Goal: Information Seeking & Learning: Learn about a topic

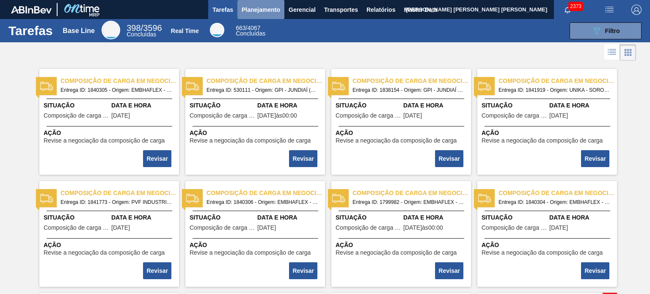
click at [254, 13] on span "Planejamento" at bounding box center [261, 10] width 39 height 10
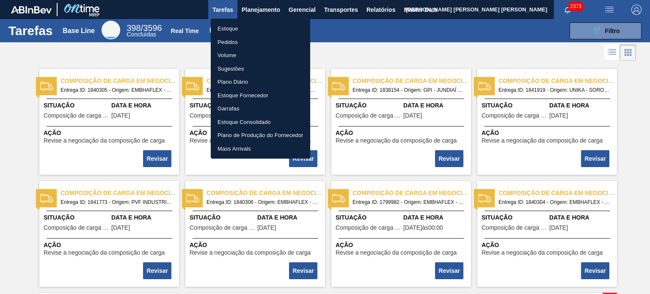
click at [233, 27] on li "Estoque" at bounding box center [260, 29] width 99 height 14
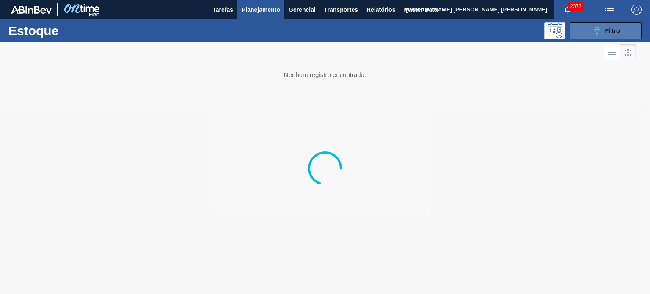
click at [622, 29] on button "089F7B8B-B2A5-4AFE-B5C0-19BA573D28AC Filtro" at bounding box center [606, 30] width 72 height 17
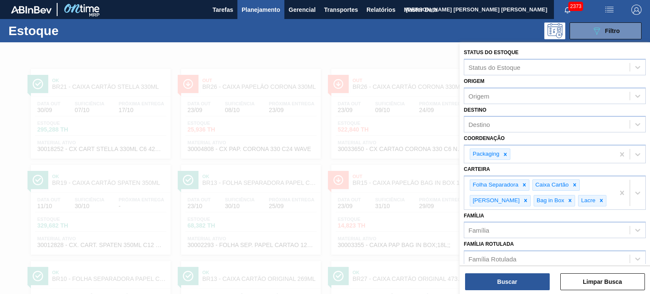
drag, startPoint x: 571, startPoint y: 3, endPoint x: 435, endPoint y: 167, distance: 213.5
drag, startPoint x: 435, startPoint y: 167, endPoint x: 367, endPoint y: 33, distance: 150.5
click at [346, 32] on div "089F7B8B-B2A5-4AFE-B5C0-19BA573D28AC Filtro" at bounding box center [388, 30] width 516 height 17
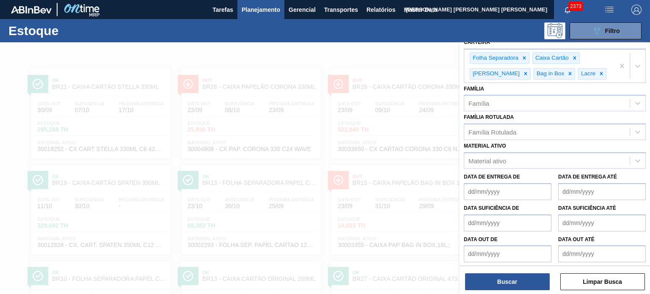
scroll to position [127, 0]
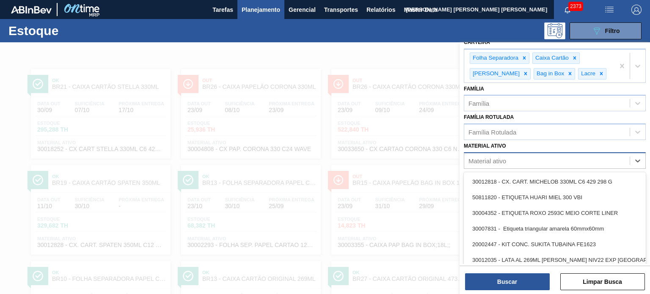
click at [497, 157] on div "Material ativo" at bounding box center [488, 160] width 38 height 7
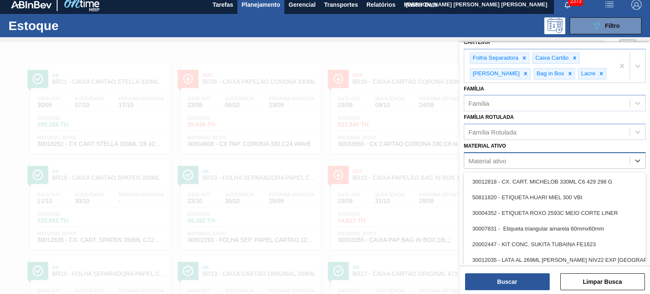
scroll to position [6, 0]
paste ativo "30002293"
type ativo "30002293"
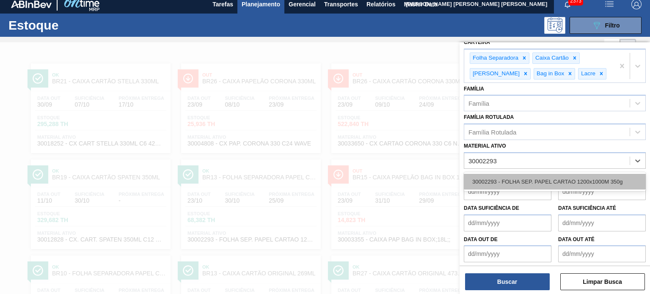
click at [508, 181] on div "30002293 - FOLHA SEP. PAPEL CARTAO 1200x1000M 350g" at bounding box center [555, 182] width 182 height 16
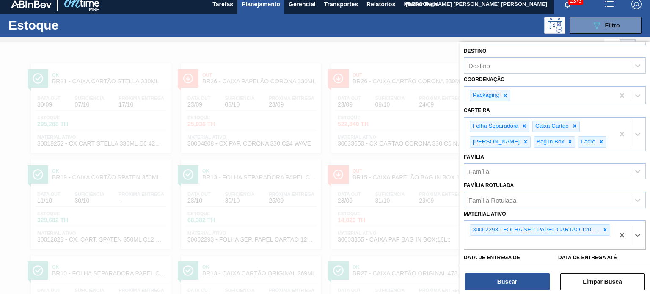
scroll to position [0, 0]
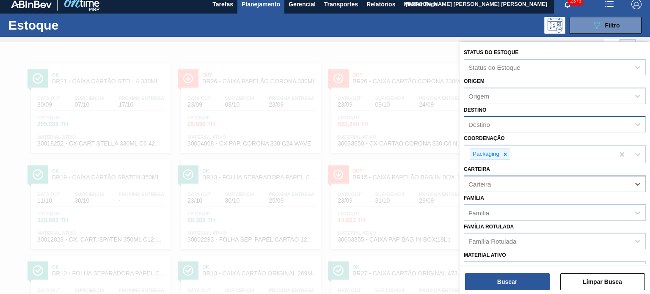
click at [516, 124] on div "Destino" at bounding box center [547, 125] width 166 height 12
type input "lag"
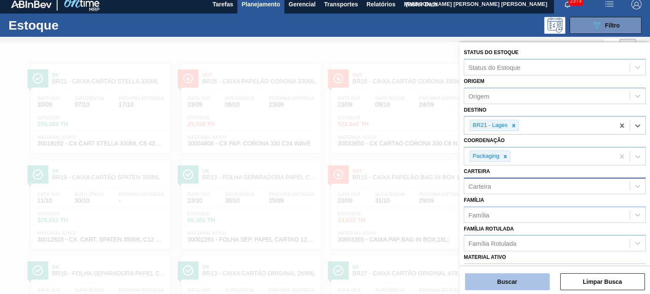
click at [501, 285] on button "Buscar" at bounding box center [507, 281] width 85 height 17
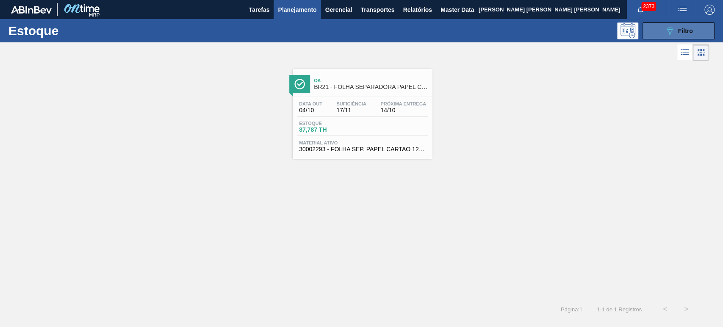
click at [650, 26] on icon "089F7B8B-B2A5-4AFE-B5C0-19BA573D28AC" at bounding box center [669, 31] width 10 height 10
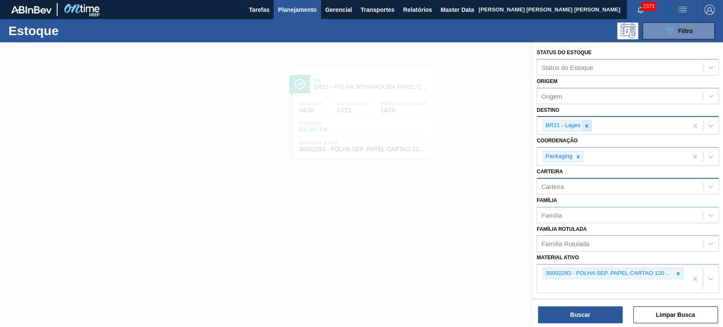
click at [586, 126] on icon at bounding box center [586, 126] width 6 height 6
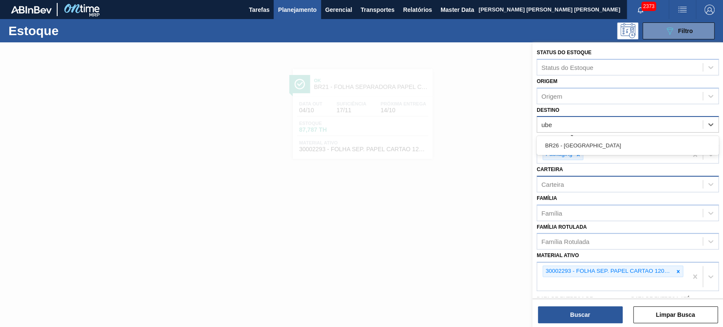
type input "uber"
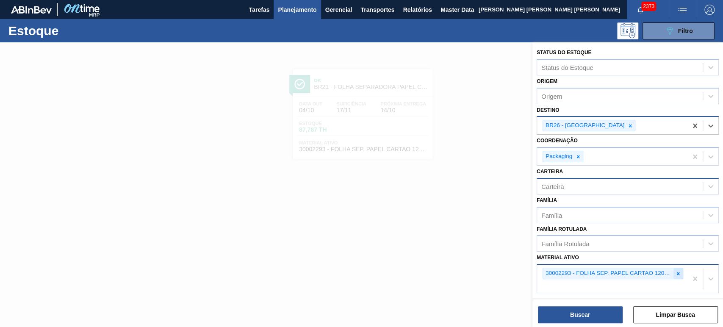
click at [650, 271] on div at bounding box center [677, 273] width 9 height 11
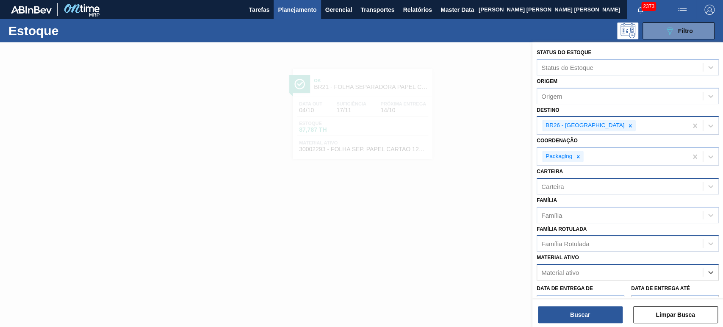
click at [601, 240] on div "Família Rotulada" at bounding box center [620, 244] width 166 height 12
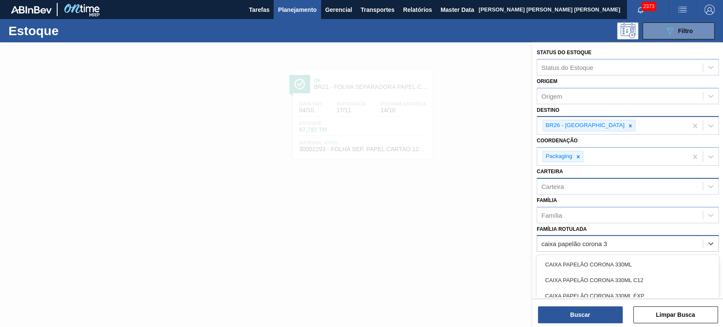
type Rotulada "caixa papelão corona 33"
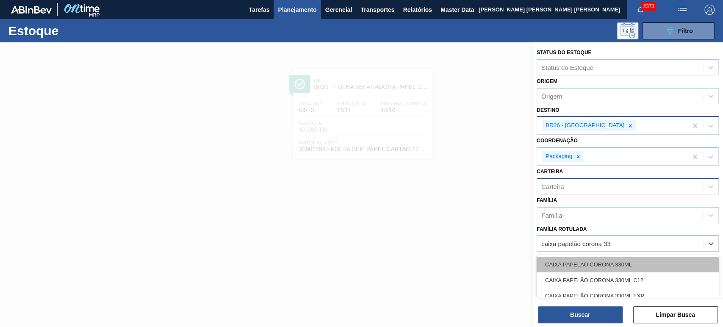
click at [622, 260] on div "CAIXA PAPELÃO CORONA 330ML" at bounding box center [627, 265] width 182 height 16
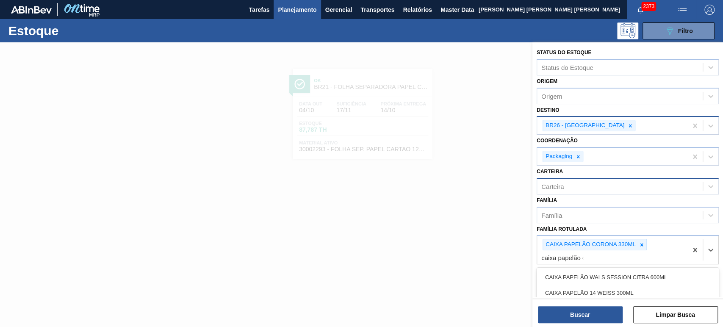
type Rotulada "caixa papelão ori"
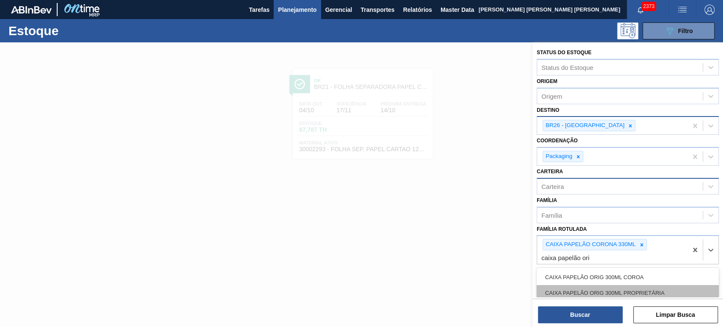
click at [644, 293] on div "CAIXA PAPELÃO ORIG 300ML PROPRIETÁRIA" at bounding box center [627, 293] width 182 height 16
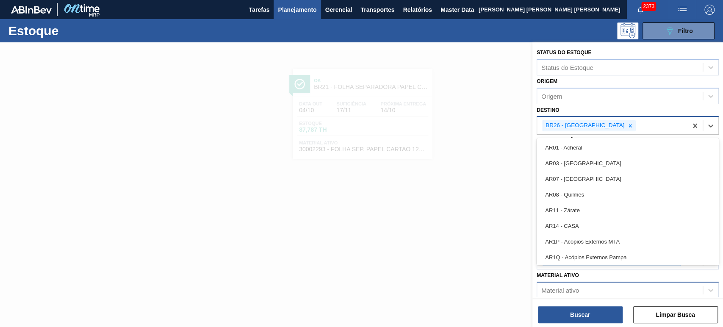
click at [614, 125] on div "BR26 - Uberlândia" at bounding box center [612, 125] width 150 height 17
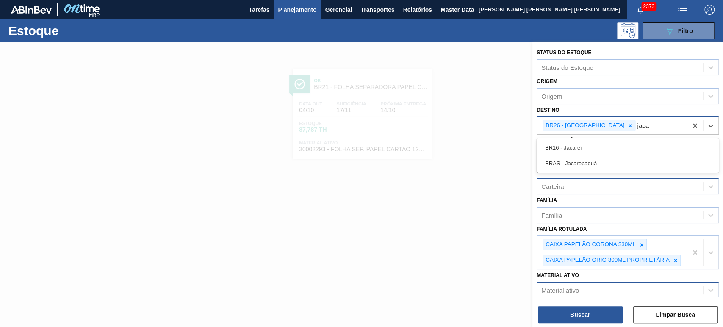
type input "jacar"
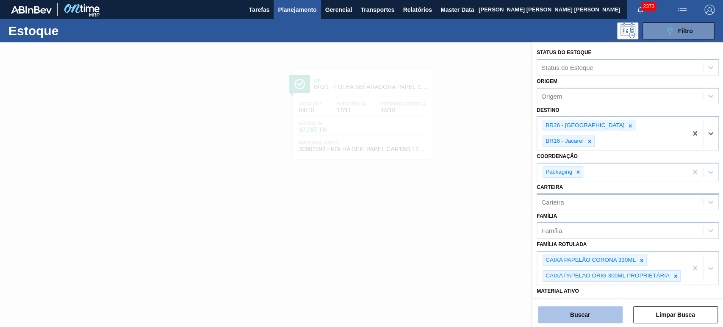
click at [597, 294] on button "Buscar" at bounding box center [580, 314] width 85 height 17
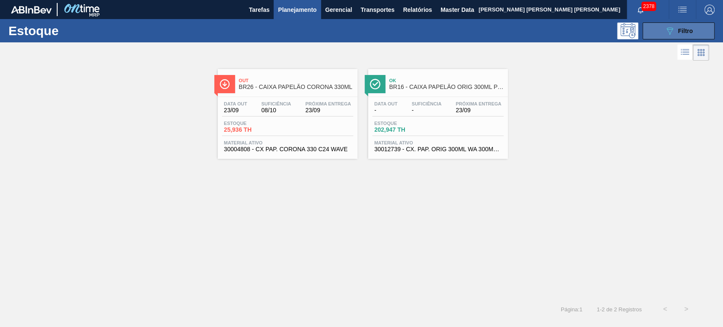
click at [650, 30] on icon "089F7B8B-B2A5-4AFE-B5C0-19BA573D28AC" at bounding box center [669, 31] width 10 height 10
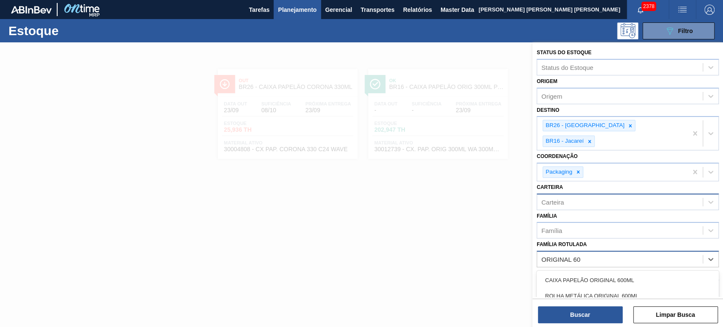
type Rotulada "ORIGINAL 600"
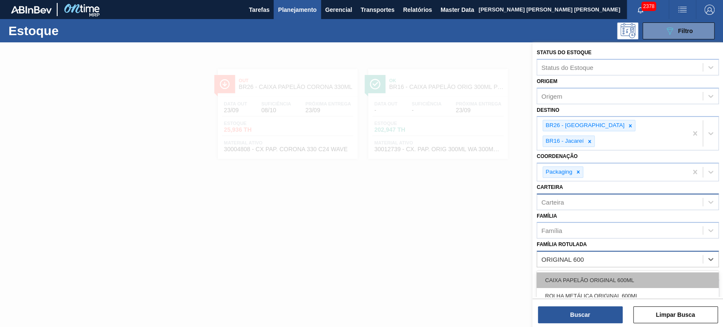
click at [650, 272] on div "CAIXA PAPELÃO ORIGINAL 600ML" at bounding box center [627, 280] width 182 height 16
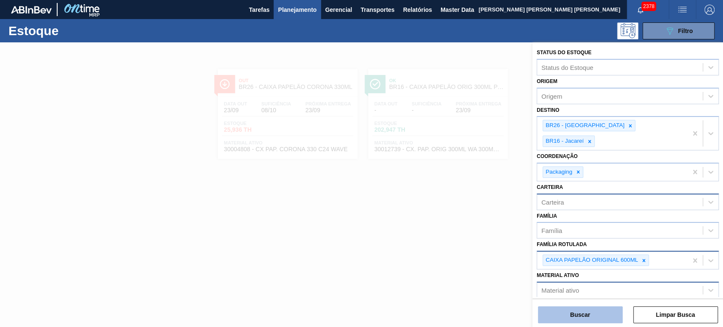
click at [610, 294] on button "Buscar" at bounding box center [580, 314] width 85 height 17
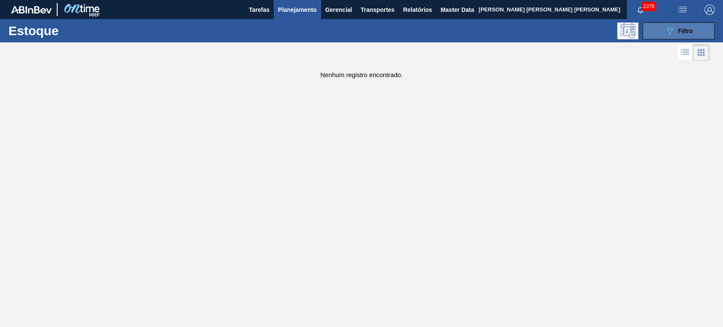
click at [650, 35] on div "089F7B8B-B2A5-4AFE-B5C0-19BA573D28AC Filtro" at bounding box center [678, 31] width 28 height 10
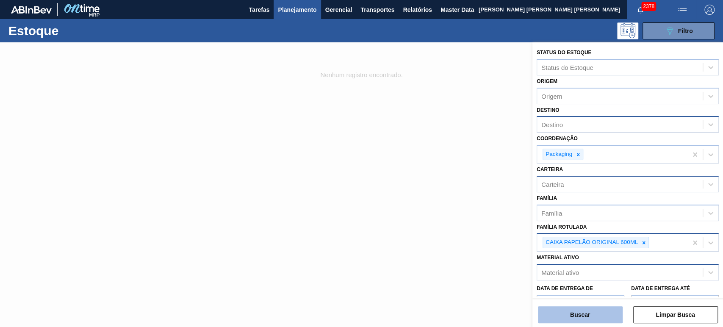
click at [593, 294] on button "Buscar" at bounding box center [580, 314] width 85 height 17
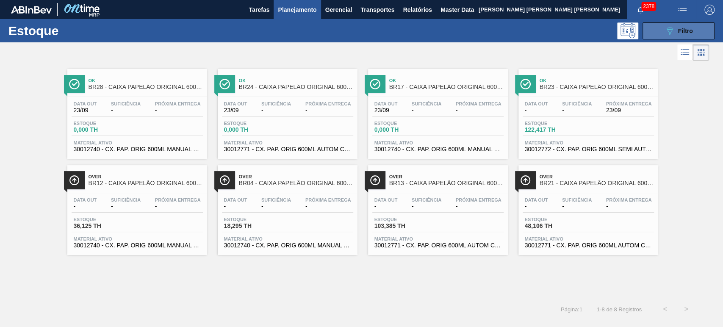
click at [650, 31] on icon "089F7B8B-B2A5-4AFE-B5C0-19BA573D28AC" at bounding box center [669, 31] width 10 height 10
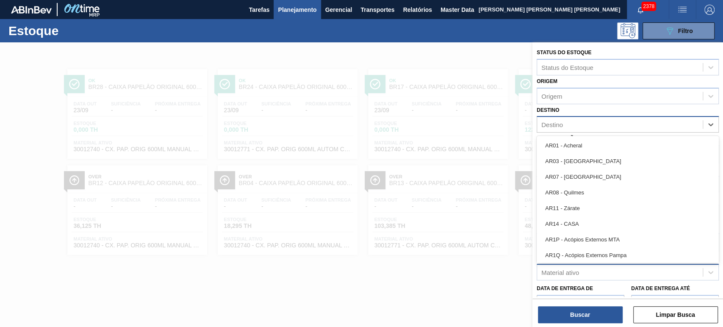
click at [580, 127] on div "Destino" at bounding box center [620, 125] width 166 height 12
click at [568, 95] on div "Origem" at bounding box center [620, 96] width 166 height 12
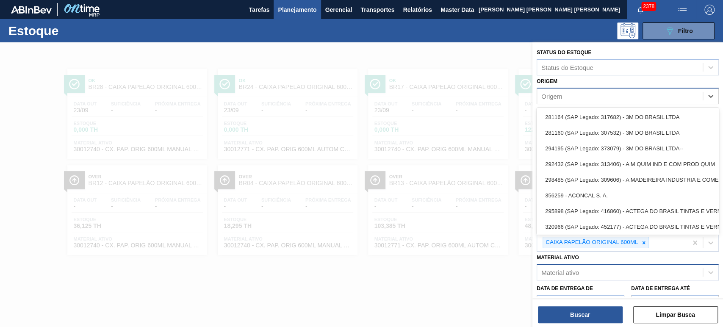
paste input "294494"
type input "294494"
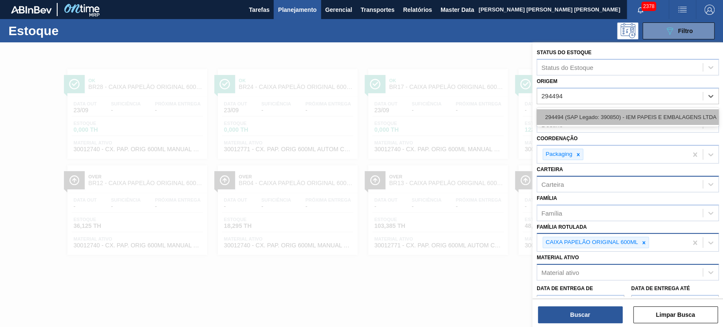
click at [594, 117] on div "294494 (SAP Legado: 390850) - IEM PAPEIS E EMBALAGENS LTDA" at bounding box center [627, 117] width 182 height 16
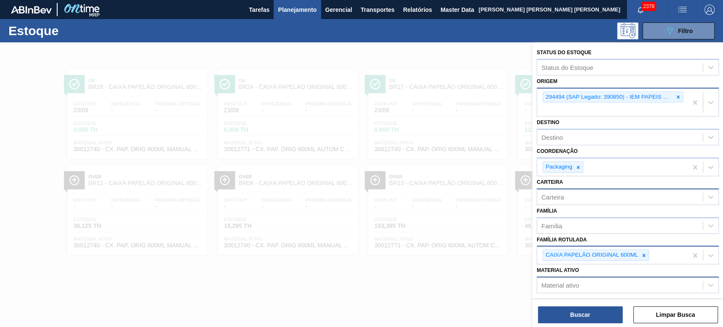
click at [591, 106] on div "294494 (SAP Legado: 390850) - IEM PAPEIS E EMBALAGENS LTDA" at bounding box center [612, 102] width 150 height 28
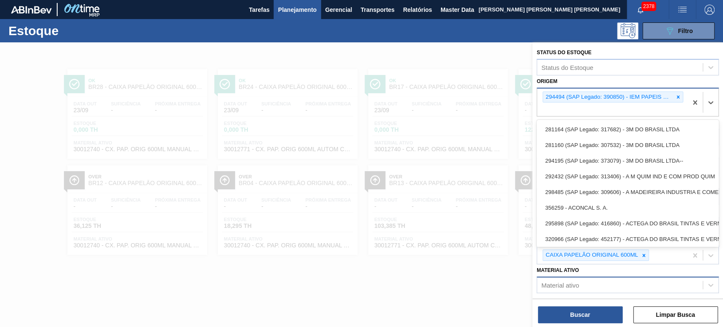
paste input "243399"
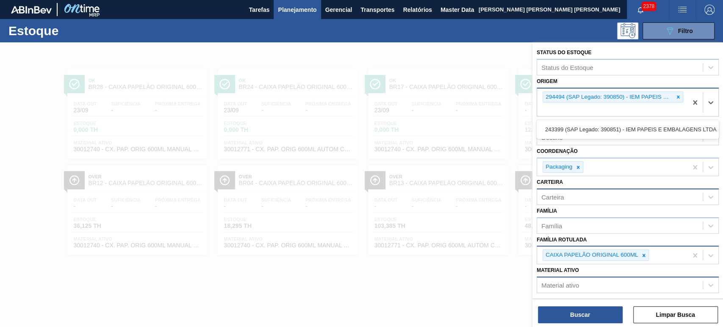
type input "243399"
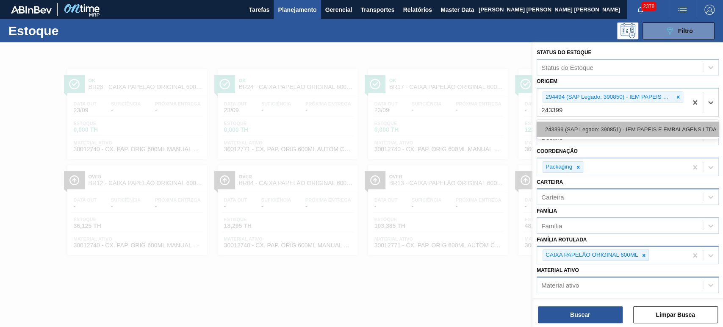
click at [597, 125] on div "243399 (SAP Legado: 390851) - IEM PAPEIS E EMBALAGENS LTDA" at bounding box center [627, 130] width 182 height 16
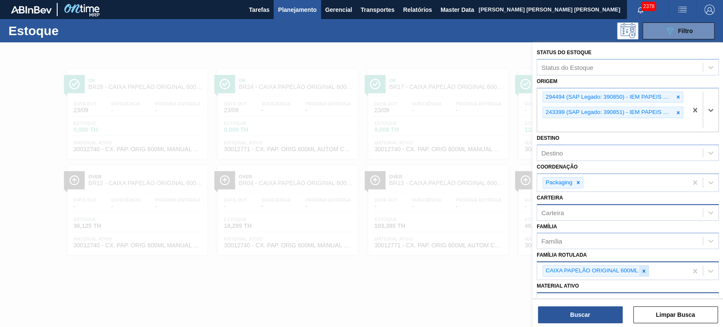
click at [644, 270] on icon at bounding box center [643, 270] width 3 height 3
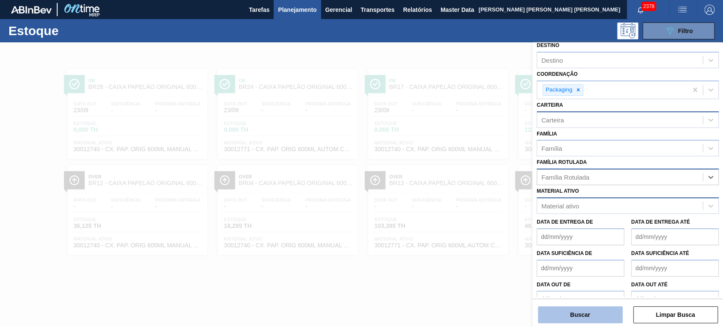
scroll to position [94, 0]
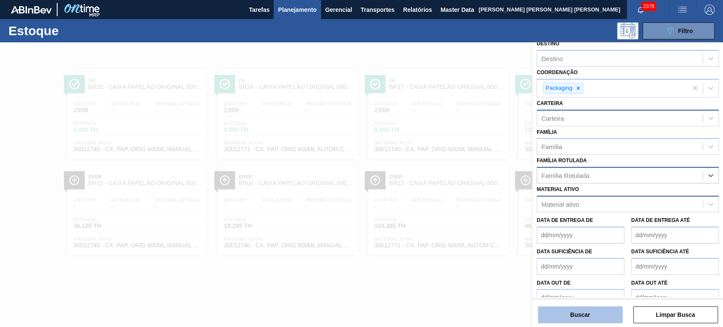
click at [597, 294] on button "Buscar" at bounding box center [580, 314] width 85 height 17
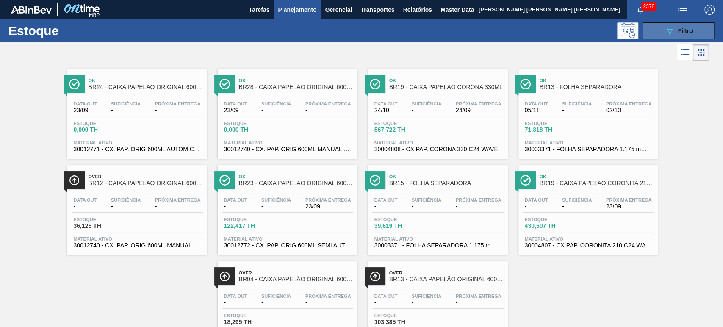
click at [650, 30] on span "Filtro" at bounding box center [685, 31] width 15 height 7
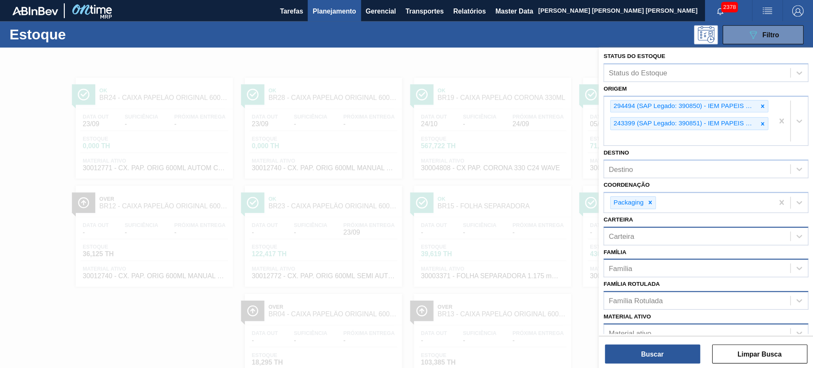
scroll to position [0, 0]
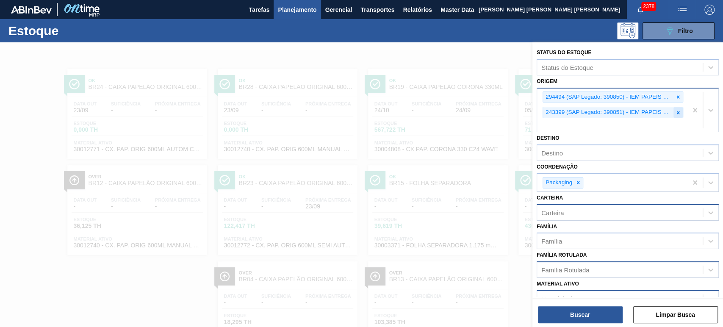
click at [650, 113] on icon at bounding box center [678, 112] width 3 height 3
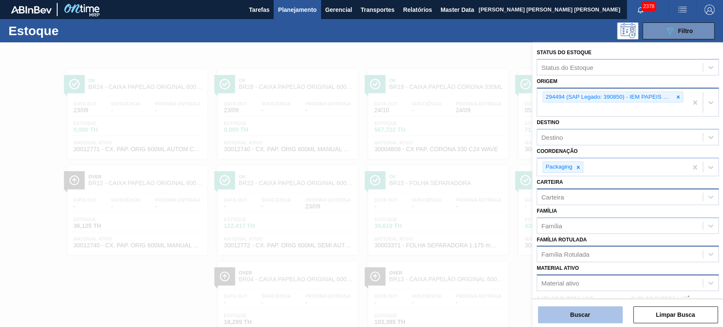
click at [602, 294] on button "Buscar" at bounding box center [580, 314] width 85 height 17
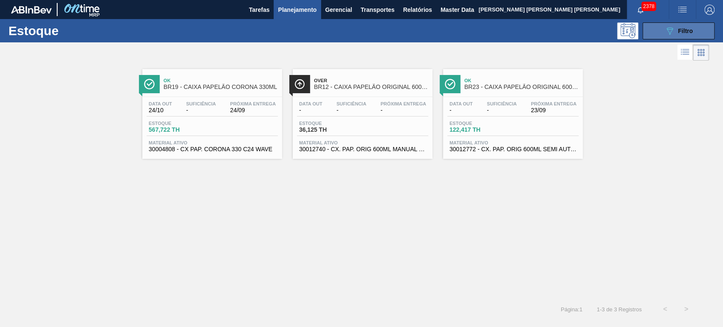
click at [650, 37] on button "089F7B8B-B2A5-4AFE-B5C0-19BA573D28AC Filtro" at bounding box center [678, 30] width 72 height 17
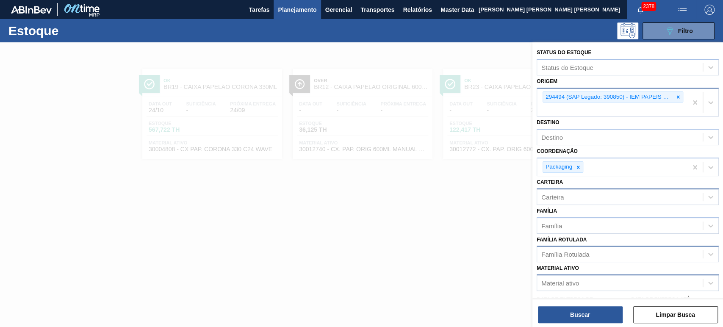
click at [597, 108] on div "294494 (SAP Legado: 390850) - IEM PAPEIS E EMBALAGENS LTDA" at bounding box center [612, 102] width 150 height 28
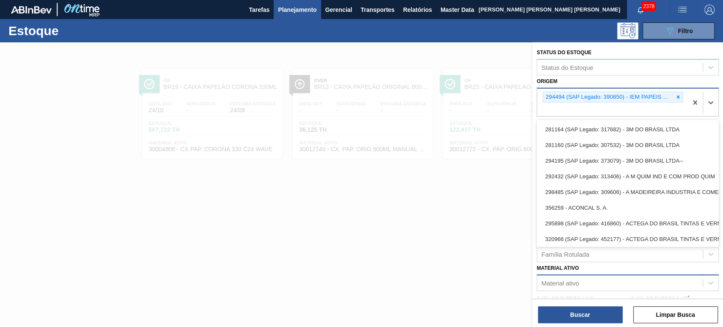
paste input "243399"
type input "243399"
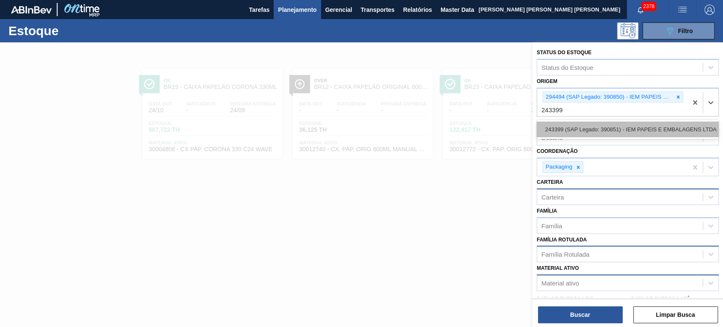
click at [597, 125] on div "243399 (SAP Legado: 390851) - IEM PAPEIS E EMBALAGENS LTDA" at bounding box center [627, 130] width 182 height 16
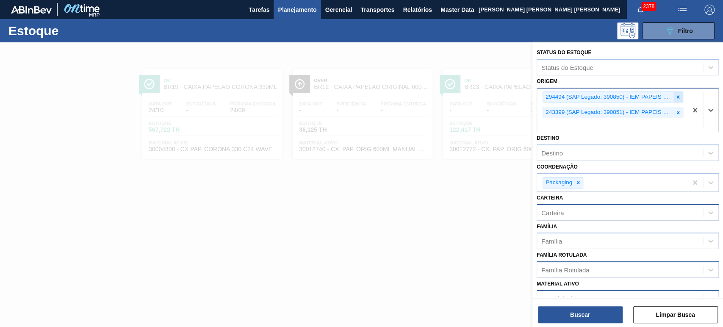
click at [650, 100] on div at bounding box center [677, 97] width 9 height 11
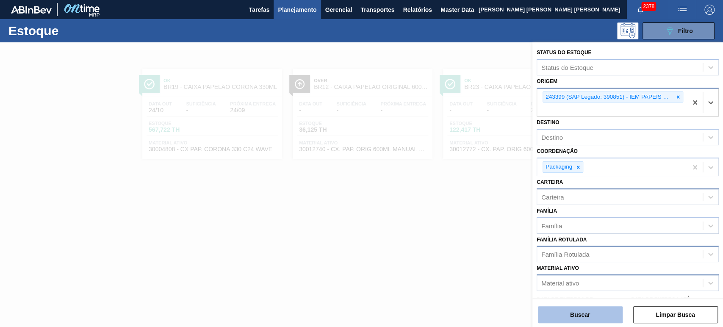
click at [607, 294] on button "Buscar" at bounding box center [580, 314] width 85 height 17
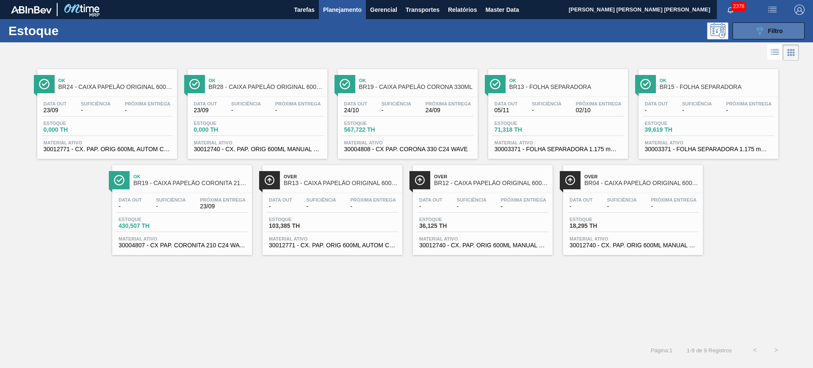
click at [650, 34] on div "089F7B8B-B2A5-4AFE-B5C0-19BA573D28AC Filtro" at bounding box center [768, 31] width 28 height 10
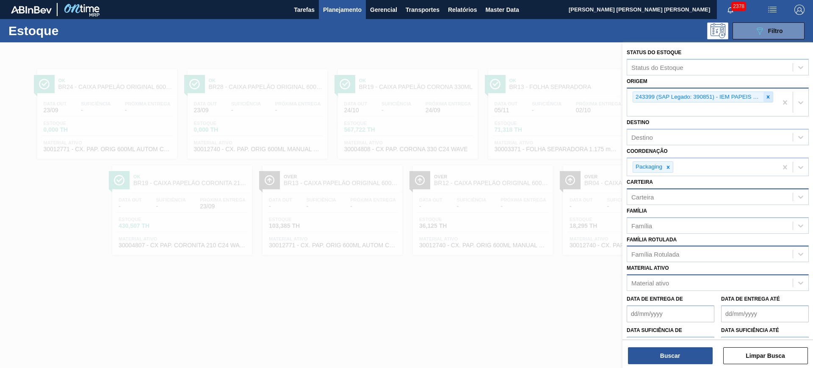
click at [650, 97] on icon at bounding box center [768, 97] width 6 height 6
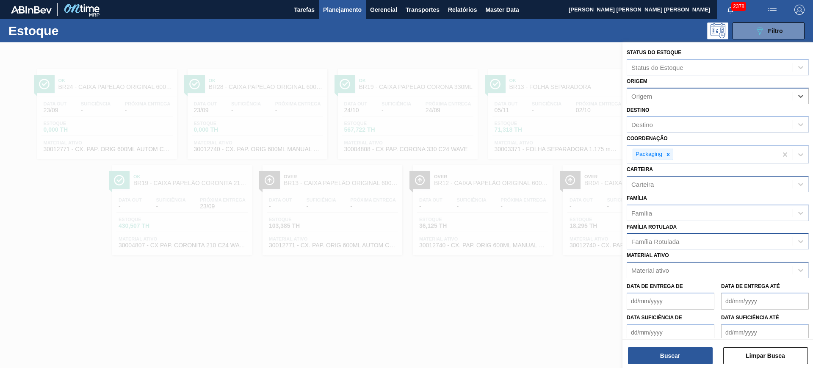
paste input "390850"
type input "390850"
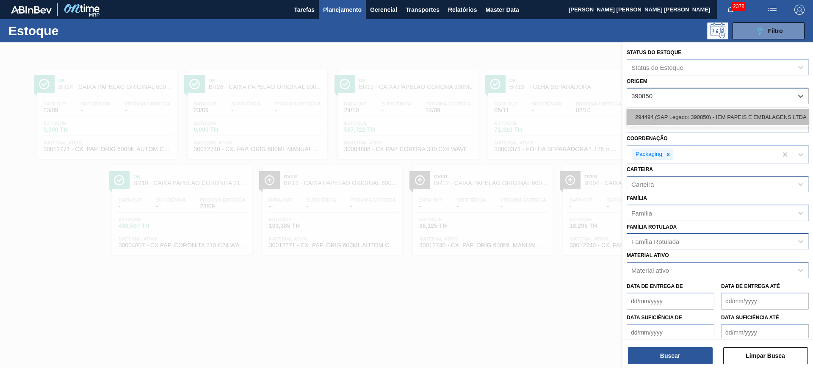
click at [650, 116] on div "294494 (SAP Legado: 390850) - IEM PAPEIS E EMBALAGENS LTDA" at bounding box center [718, 117] width 182 height 16
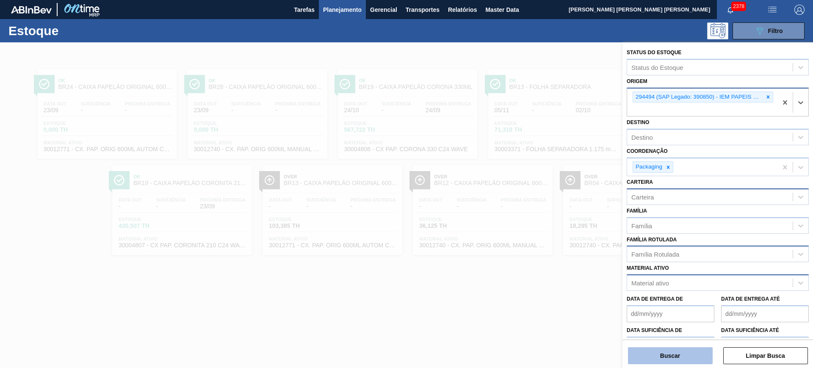
click at [650, 294] on button "Buscar" at bounding box center [670, 355] width 85 height 17
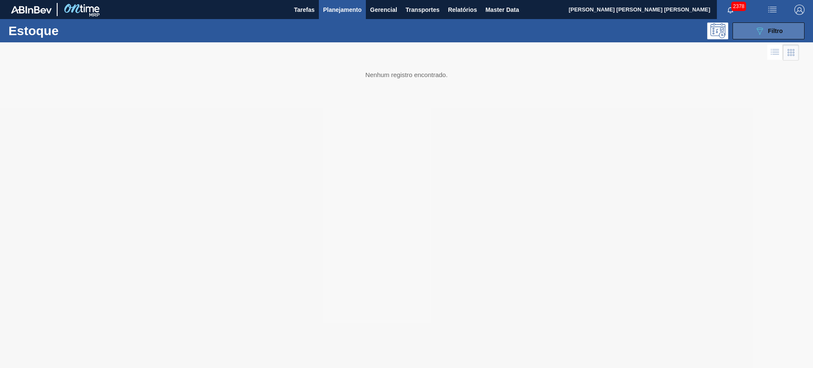
click at [650, 30] on icon "089F7B8B-B2A5-4AFE-B5C0-19BA573D28AC" at bounding box center [759, 31] width 10 height 10
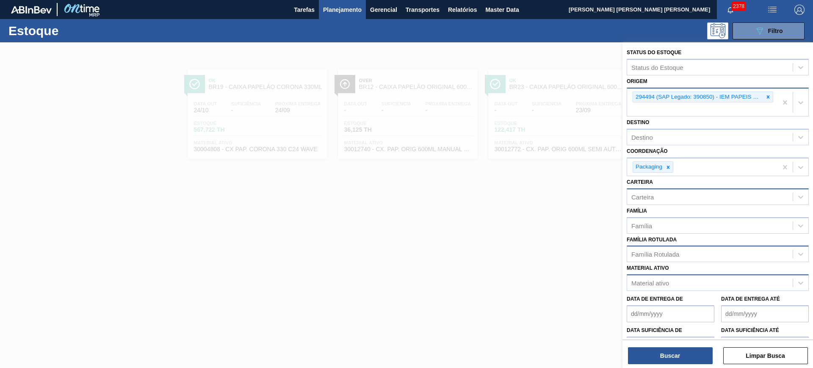
click at [513, 230] on div at bounding box center [406, 226] width 813 height 368
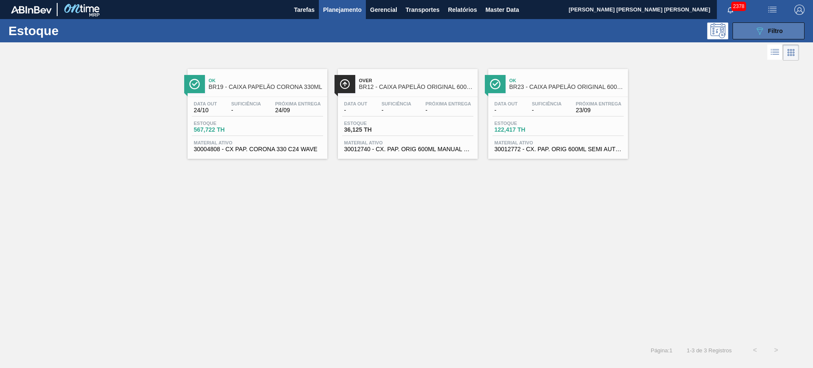
click at [650, 31] on button "089F7B8B-B2A5-4AFE-B5C0-19BA573D28AC Filtro" at bounding box center [768, 30] width 72 height 17
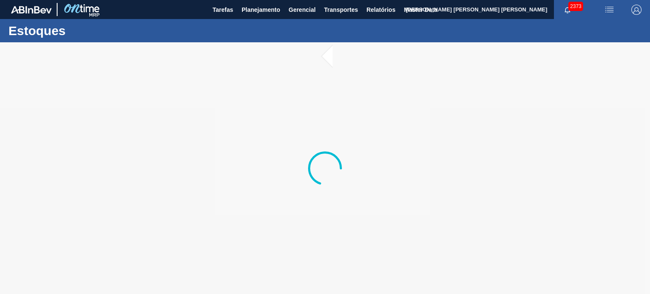
drag, startPoint x: 545, startPoint y: 0, endPoint x: 624, endPoint y: 115, distance: 139.3
click at [624, 115] on div at bounding box center [325, 168] width 650 height 252
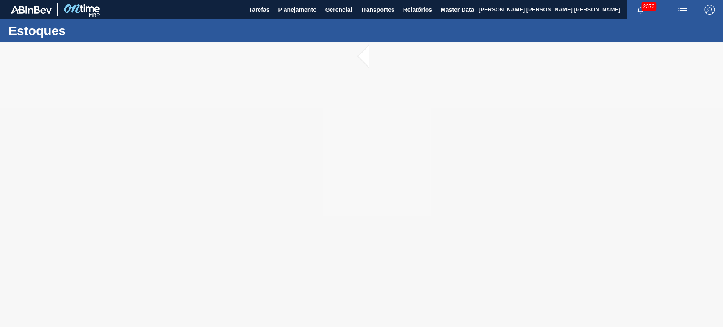
drag, startPoint x: 608, startPoint y: 74, endPoint x: 505, endPoint y: 141, distance: 122.6
click at [505, 141] on div at bounding box center [361, 184] width 723 height 285
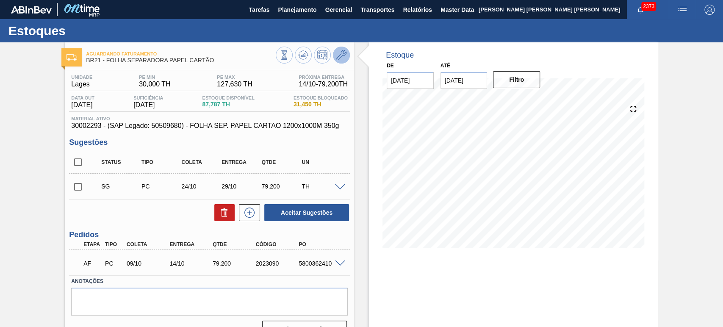
click at [345, 55] on icon at bounding box center [341, 55] width 10 height 10
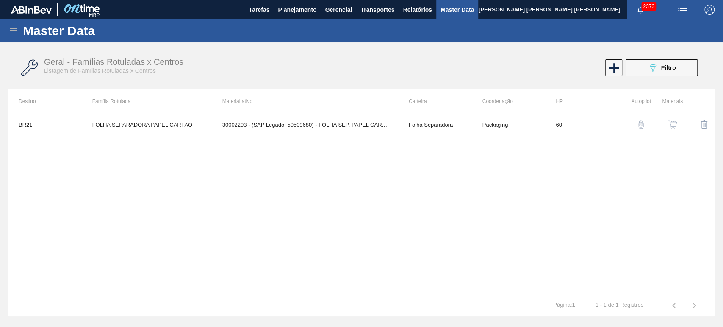
click at [650, 124] on img "button" at bounding box center [672, 124] width 8 height 8
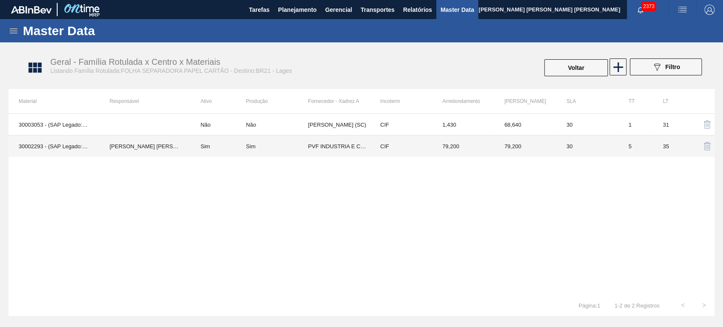
click at [181, 141] on td "[PERSON_NAME] [PERSON_NAME] [PERSON_NAME]" at bounding box center [144, 146] width 91 height 22
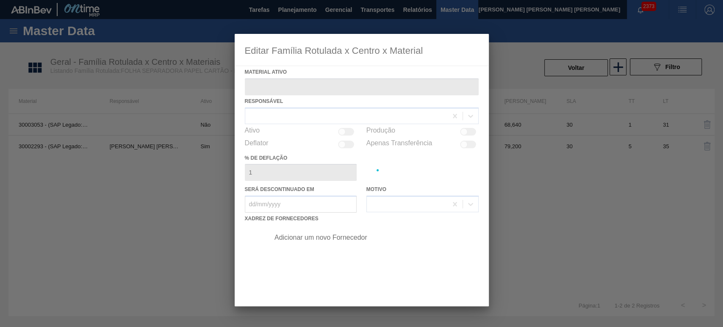
type ativo "30002293 - (SAP Legado: 50509680) - FOLHA SEP. PAPEL CARTAO 1200x1000M 350g"
checkbox input "true"
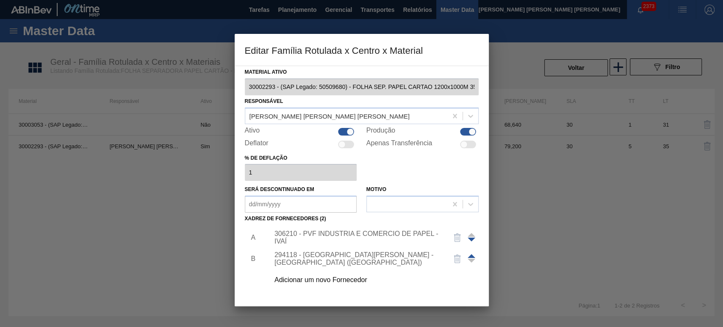
click at [326, 274] on div "Adicionar um novo Fornecedor" at bounding box center [372, 279] width 214 height 21
click at [330, 284] on div "Adicionar um novo Fornecedor" at bounding box center [372, 279] width 214 height 21
click at [322, 278] on div "Adicionar um novo Fornecedor" at bounding box center [357, 280] width 166 height 8
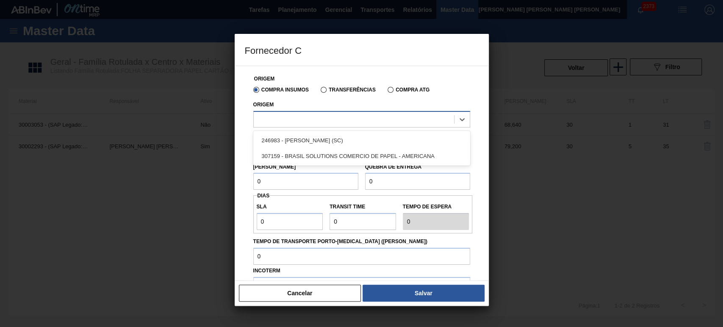
click at [308, 119] on div at bounding box center [354, 119] width 200 height 12
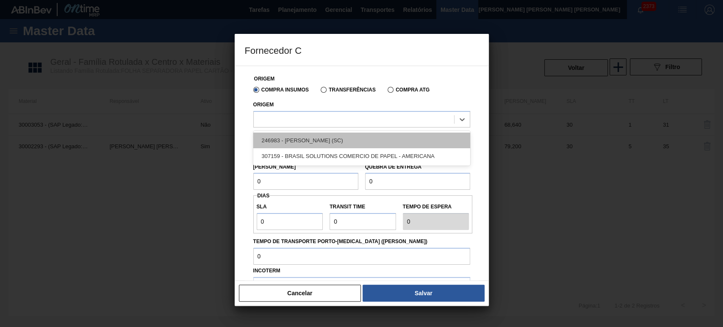
click at [329, 138] on div "246983 - HEIDRICH - TAIO (SC)" at bounding box center [361, 141] width 217 height 16
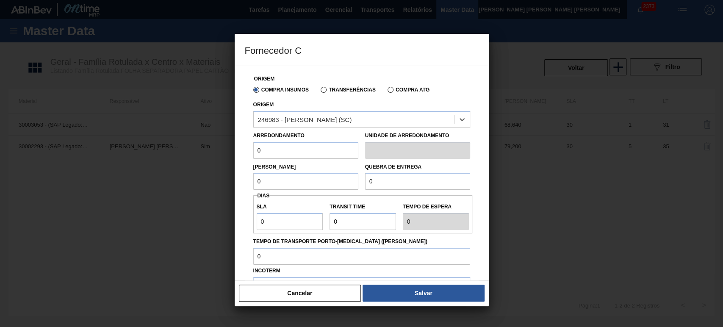
click at [273, 151] on input "0" at bounding box center [305, 150] width 105 height 17
type input "1,5"
click at [302, 179] on input "0" at bounding box center [305, 181] width 105 height 17
type input "1"
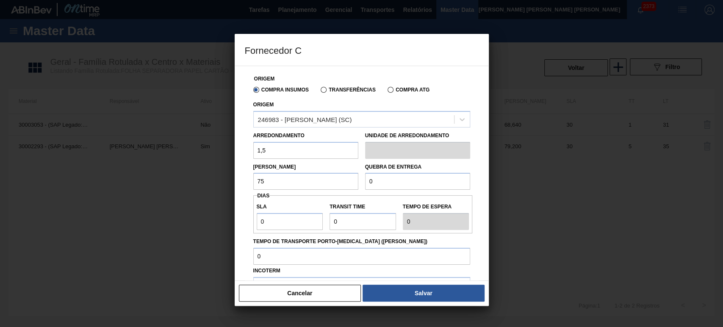
type input "75"
click at [285, 287] on button "Cancelar" at bounding box center [300, 293] width 122 height 17
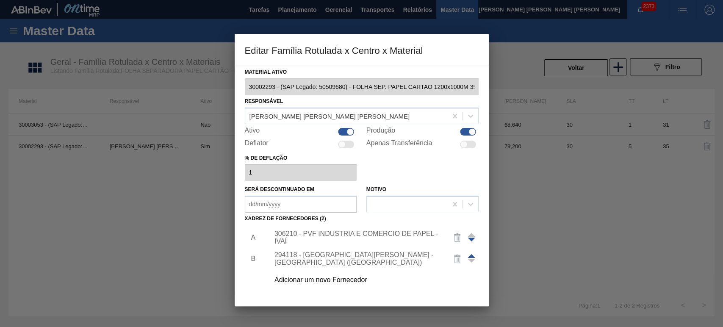
click at [317, 234] on div "306210 - PVF INDUSTRIA E COMERCIO DE PAPEL - IVAÍ" at bounding box center [357, 237] width 166 height 15
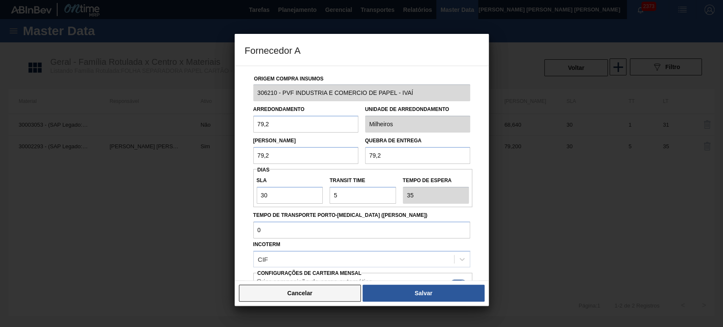
click at [329, 288] on button "Cancelar" at bounding box center [300, 293] width 122 height 17
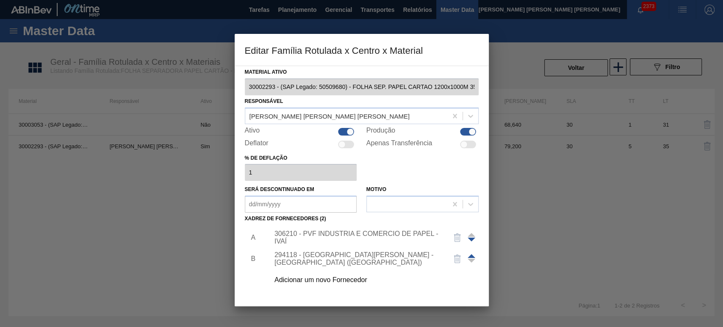
click at [321, 255] on div "294118 - SANTA CLARA - IVAÍ (PR)" at bounding box center [357, 258] width 166 height 15
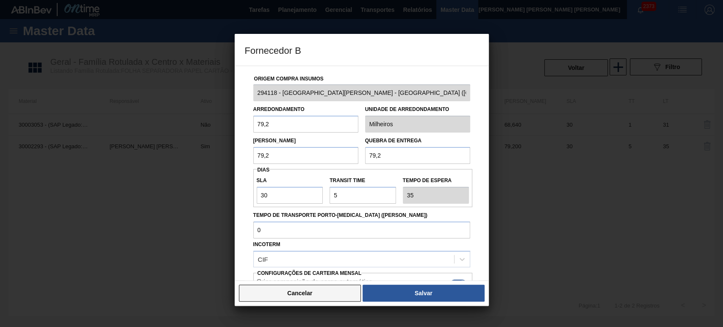
click at [325, 286] on button "Cancelar" at bounding box center [300, 293] width 122 height 17
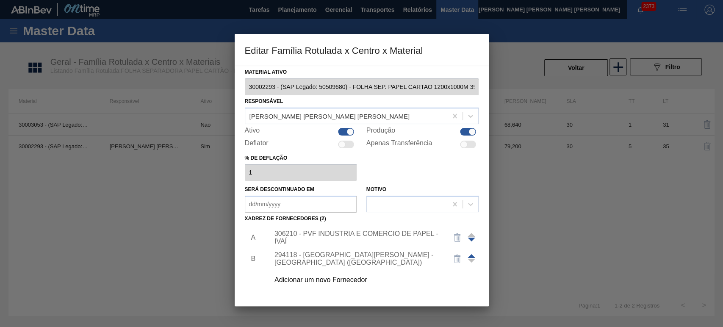
click at [328, 276] on div "Adicionar um novo Fornecedor" at bounding box center [357, 280] width 166 height 8
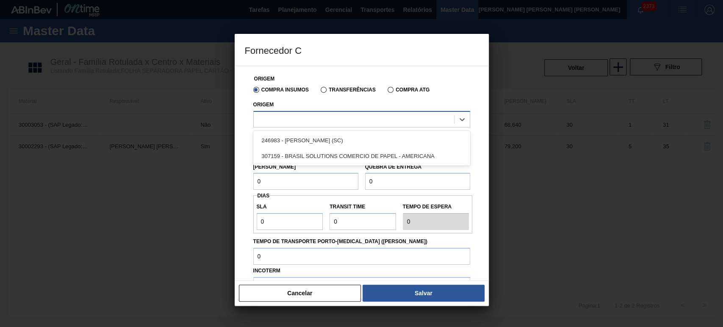
click at [309, 121] on div at bounding box center [354, 119] width 200 height 12
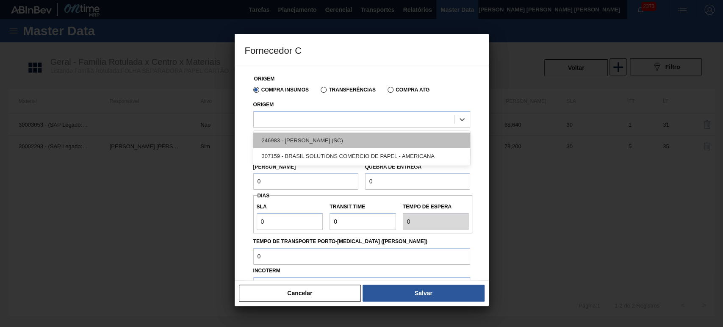
click at [312, 141] on div "246983 - HEIDRICH - TAIO (SC)" at bounding box center [361, 141] width 217 height 16
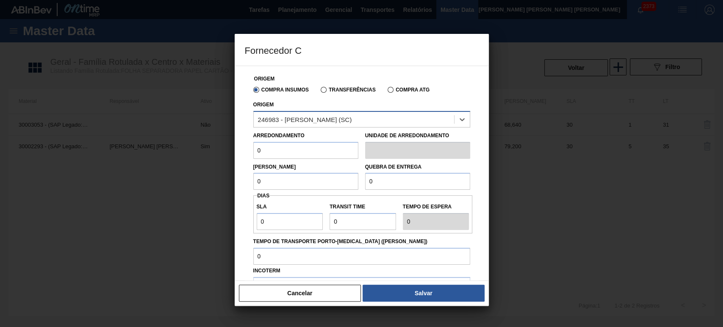
click at [309, 118] on div "246983 - HEIDRICH - TAIO (SC)" at bounding box center [305, 119] width 94 height 7
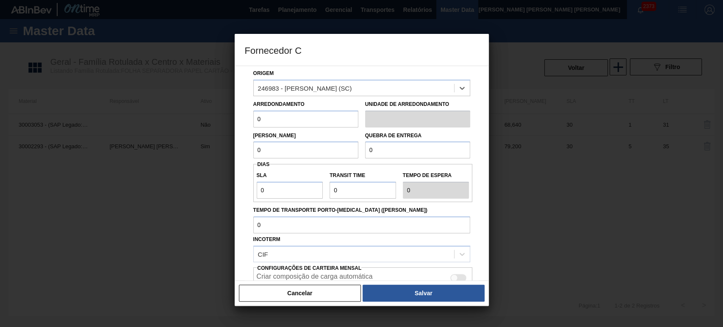
scroll to position [47, 0]
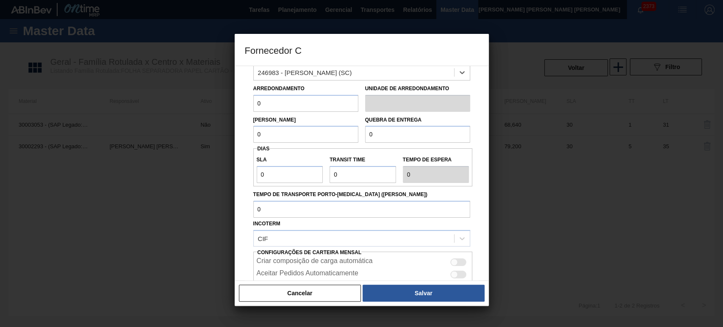
click at [271, 104] on input "0" at bounding box center [305, 103] width 105 height 17
type input "1,5"
click at [272, 132] on input "0" at bounding box center [305, 134] width 105 height 17
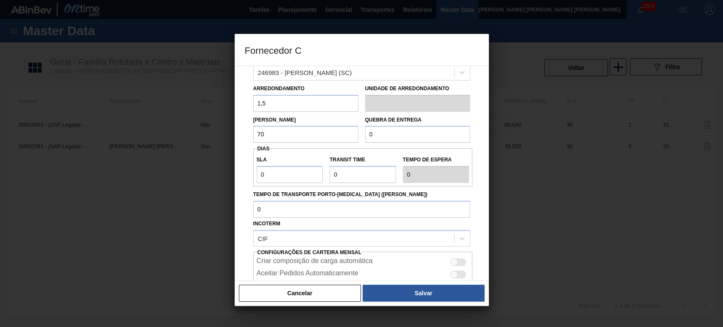
type input "70"
click at [383, 130] on input "0" at bounding box center [417, 134] width 105 height 17
type input "70"
click at [289, 169] on input "0" at bounding box center [290, 174] width 66 height 17
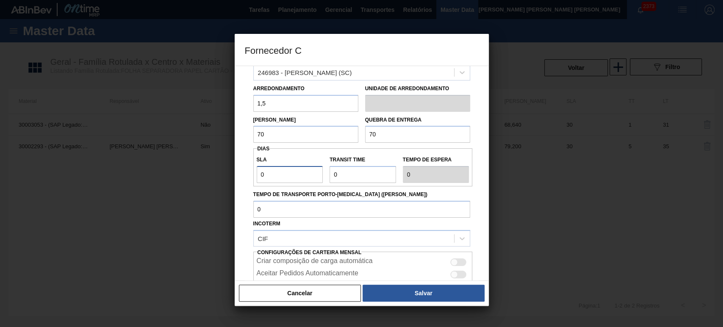
click at [289, 169] on input "0" at bounding box center [290, 174] width 66 height 17
type input "3"
type input "30"
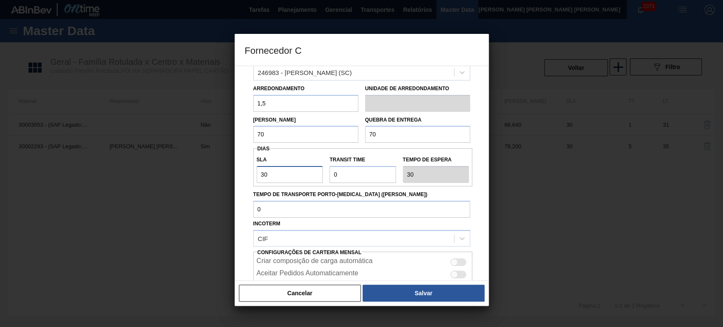
type input "30"
type input "3"
type input "33"
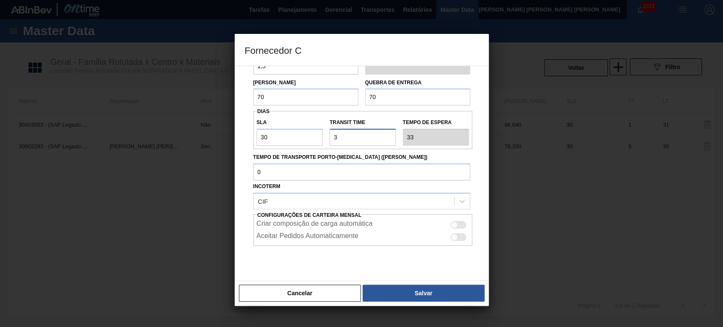
scroll to position [102, 0]
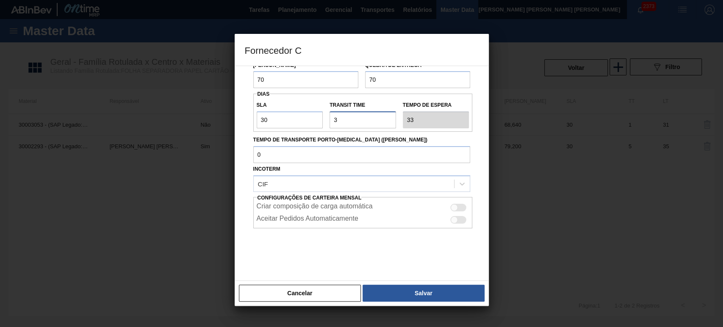
type input "3"
click at [452, 209] on div at bounding box center [453, 207] width 7 height 7
checkbox input "true"
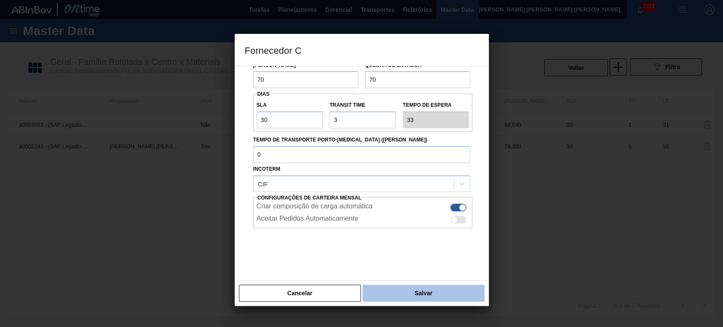
click at [444, 294] on button "Salvar" at bounding box center [423, 293] width 122 height 17
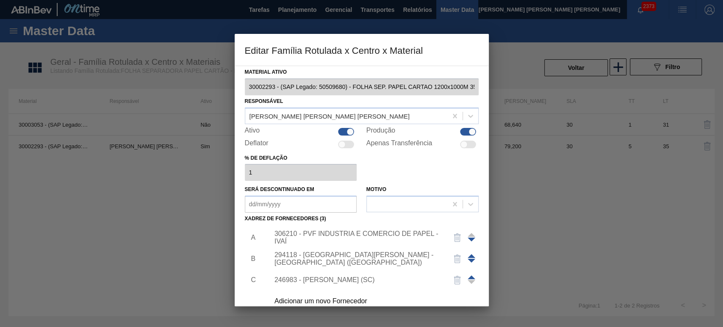
click at [471, 276] on span at bounding box center [471, 277] width 8 height 4
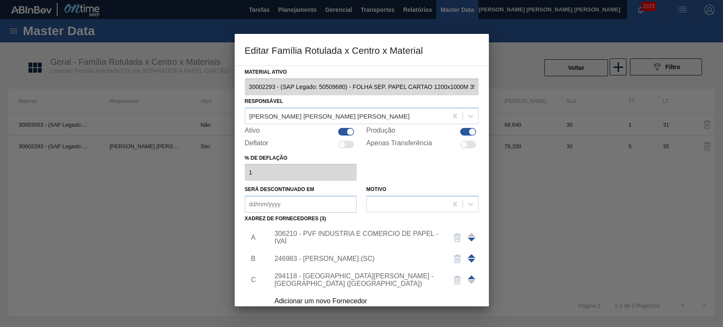
click at [470, 254] on span at bounding box center [471, 256] width 8 height 4
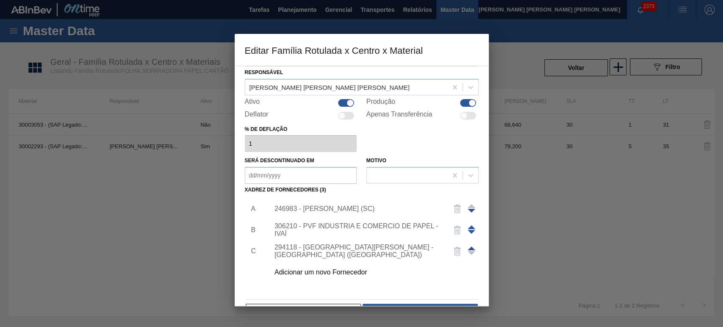
scroll to position [54, 0]
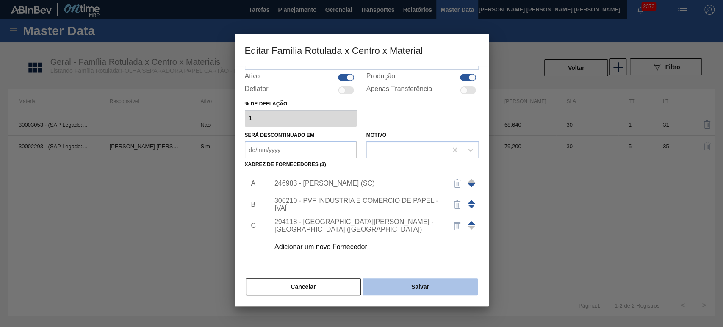
click at [412, 282] on button "Salvar" at bounding box center [419, 286] width 115 height 17
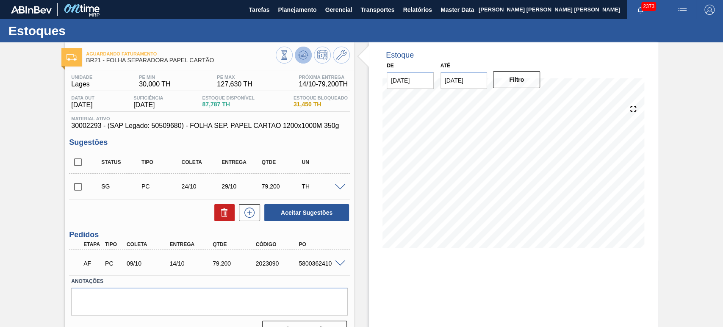
click at [303, 53] on icon at bounding box center [303, 55] width 10 height 10
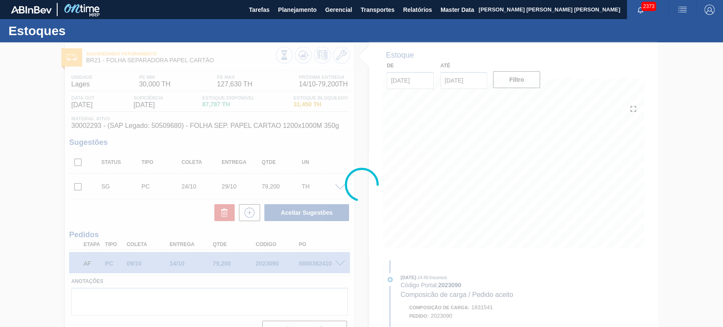
click at [650, 77] on div at bounding box center [361, 184] width 723 height 285
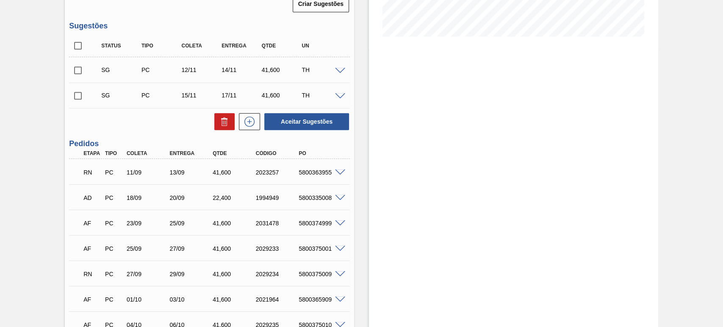
scroll to position [282, 0]
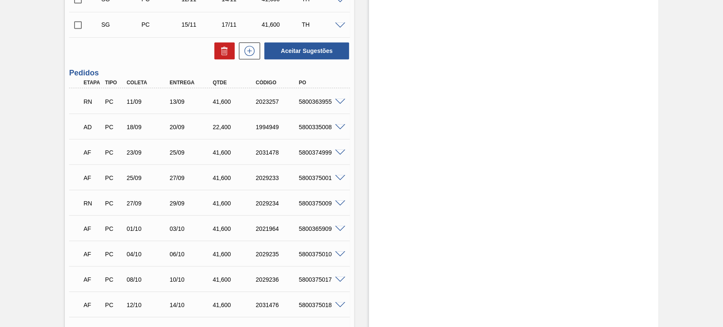
click at [342, 101] on span at bounding box center [340, 102] width 10 height 6
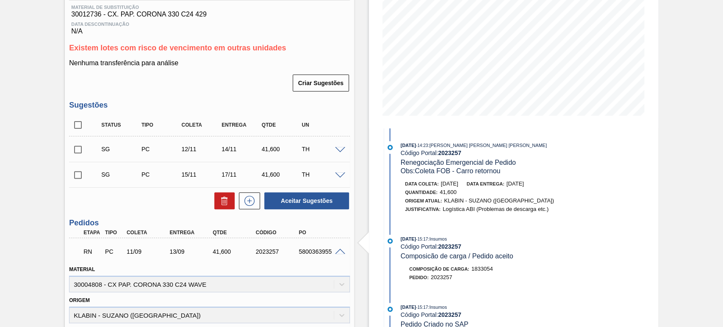
scroll to position [47, 0]
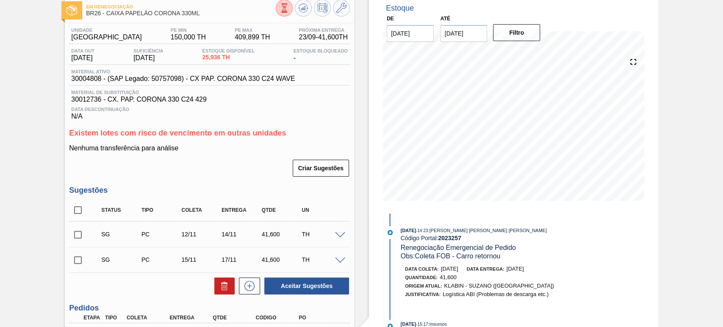
click at [87, 77] on span "30004808 - (SAP Legado: 50757098) - CX PAP. CORONA 330 C24 WAVE" at bounding box center [183, 79] width 224 height 8
drag, startPoint x: 72, startPoint y: 80, endPoint x: 100, endPoint y: 80, distance: 28.4
click at [100, 80] on span "30004808 - (SAP Legado: 50757098) - CX PAP. CORONA 330 C24 WAVE" at bounding box center [183, 79] width 224 height 8
copy span "30004808"
drag, startPoint x: 293, startPoint y: 79, endPoint x: 229, endPoint y: 86, distance: 64.7
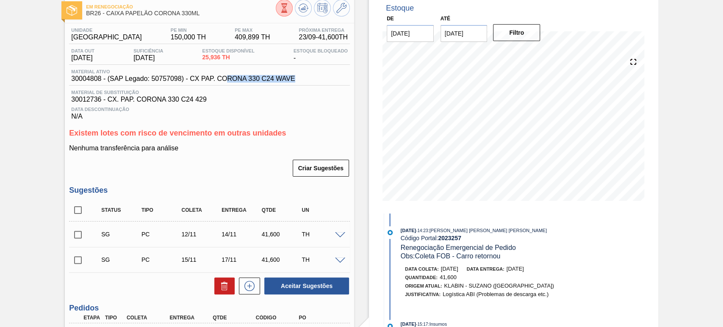
click at [229, 86] on div "Material ativo 30004808 - (SAP Legado: 50757098) - CX PAP. CORONA 330 C24 WAVE" at bounding box center [209, 77] width 281 height 17
click at [304, 77] on div "Material ativo 30004808 - (SAP Legado: 50757098) - CX PAP. CORONA 330 C24 WAVE" at bounding box center [209, 77] width 281 height 17
drag, startPoint x: 301, startPoint y: 83, endPoint x: 190, endPoint y: 82, distance: 110.5
click at [190, 82] on div "Material ativo 30004808 - (SAP Legado: 50757098) - CX PAP. CORONA 330 C24 WAVE" at bounding box center [209, 77] width 281 height 17
copy span "CX PAP. CORONA 330 C24 WAVE"
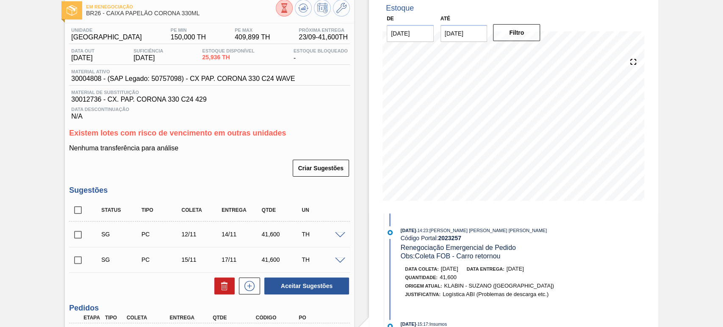
click at [166, 80] on span "30004808 - (SAP Legado: 50757098) - CX PAP. CORONA 330 C24 WAVE" at bounding box center [183, 79] width 224 height 8
copy span "50757098"
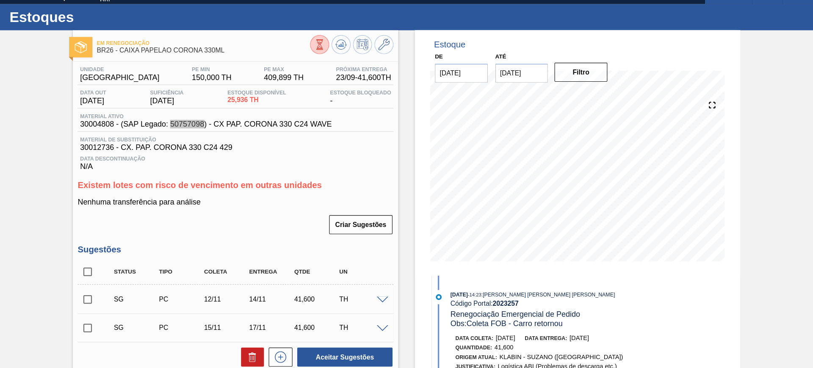
scroll to position [0, 0]
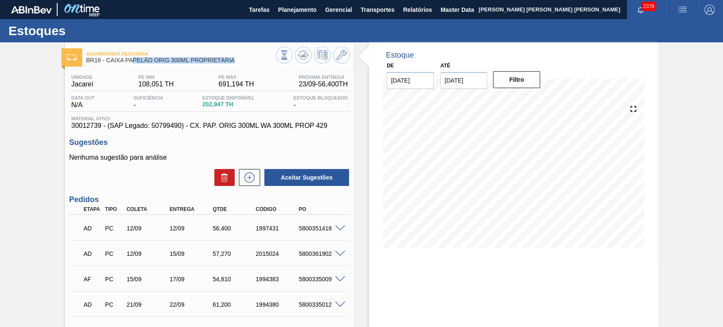
drag, startPoint x: 237, startPoint y: 60, endPoint x: 133, endPoint y: 64, distance: 104.2
click at [133, 64] on div "Aguardando Descarga BR16 - CAIXA PAPELÃO ORIG 300ML PROPRIETÁRIA" at bounding box center [181, 57] width 190 height 19
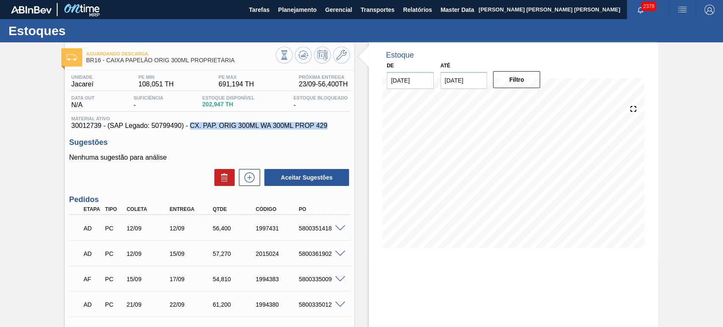
drag, startPoint x: 329, startPoint y: 130, endPoint x: 189, endPoint y: 126, distance: 139.3
click at [189, 126] on span "30012739 - (SAP Legado: 50799490) - CX. PAP. ORIG 300ML WA 300ML PROP 429" at bounding box center [209, 126] width 276 height 8
copy span "CX. PAP. ORIG 300ML WA 300ML PROP 429"
click at [165, 127] on span "30012739 - (SAP Legado: 50799490) - CX. PAP. ORIG 300ML WA 300ML PROP 429" at bounding box center [209, 126] width 276 height 8
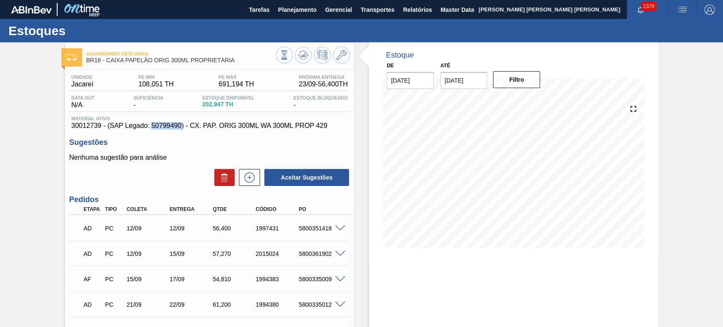
copy span "50799490"
click at [78, 127] on span "30012739 - (SAP Legado: 50799490) - CX. PAP. ORIG 300ML WA 300ML PROP 429" at bounding box center [209, 126] width 276 height 8
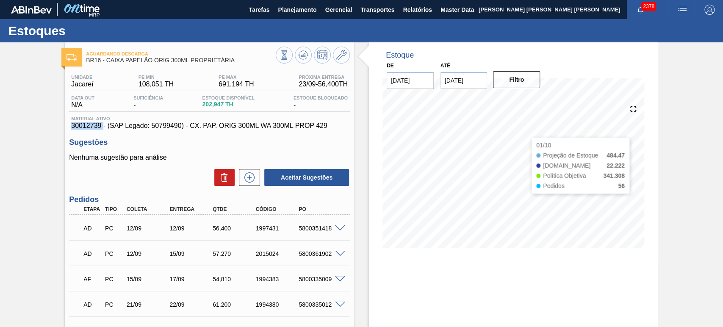
copy span "30012739"
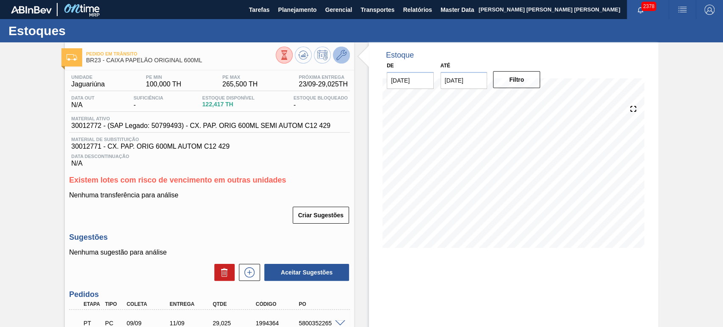
click at [342, 52] on icon at bounding box center [341, 55] width 10 height 10
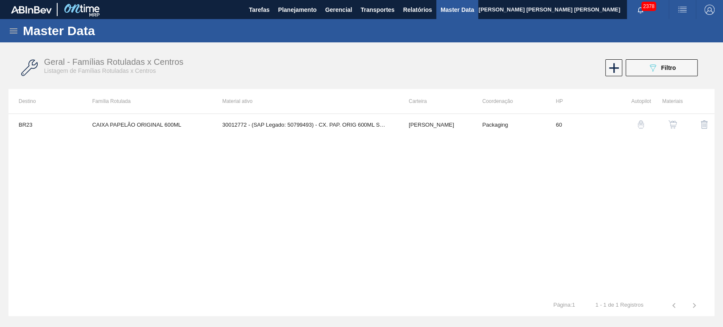
click at [673, 125] on img "button" at bounding box center [672, 124] width 8 height 8
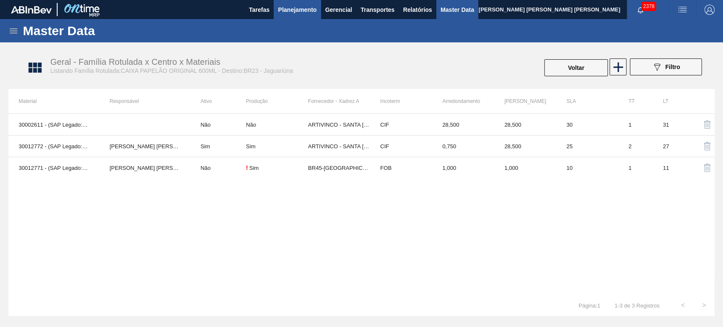
click at [293, 6] on span "Planejamento" at bounding box center [297, 10] width 39 height 10
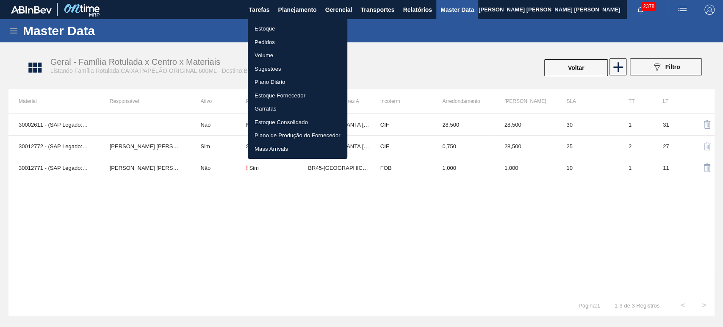
click at [177, 217] on div at bounding box center [361, 163] width 723 height 327
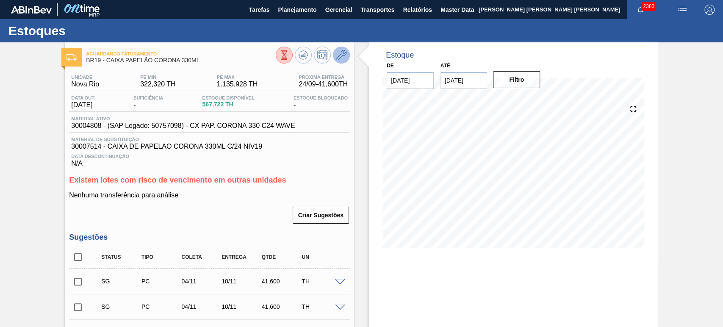
click at [345, 56] on icon at bounding box center [341, 55] width 10 height 10
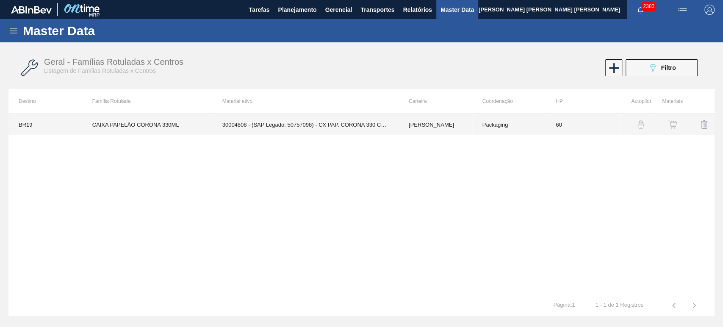
click at [298, 124] on td "30004808 - (SAP Legado: 50757098) - CX PAP. CORONA 330 C24 WAVE" at bounding box center [305, 124] width 186 height 21
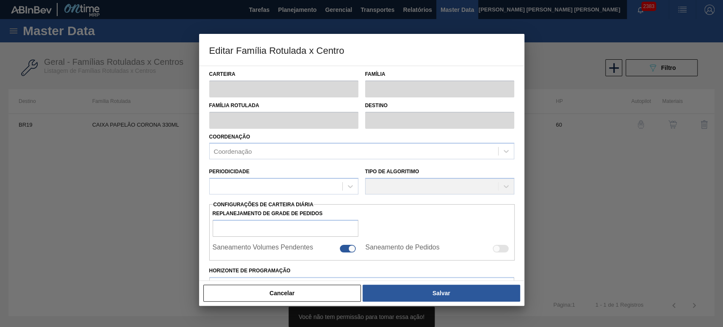
type input "[PERSON_NAME]"
type input "CAIXA PAPELÃO CORONA 330ML"
type input "BR19 - Nova Rio"
type input "60"
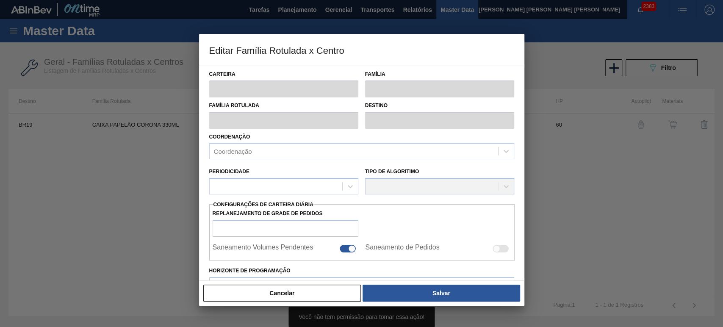
type input "322,32"
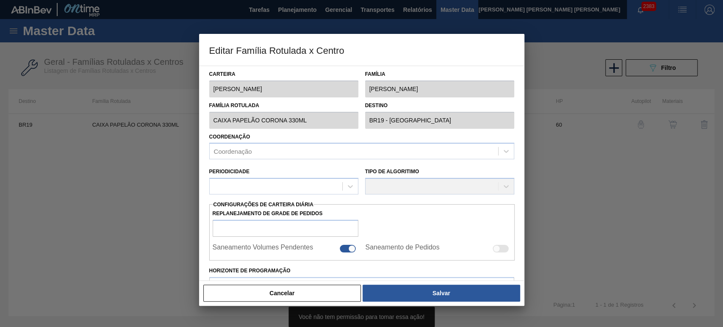
type input "1.135,928"
type input "75"
type input "932,526"
checkbox input "true"
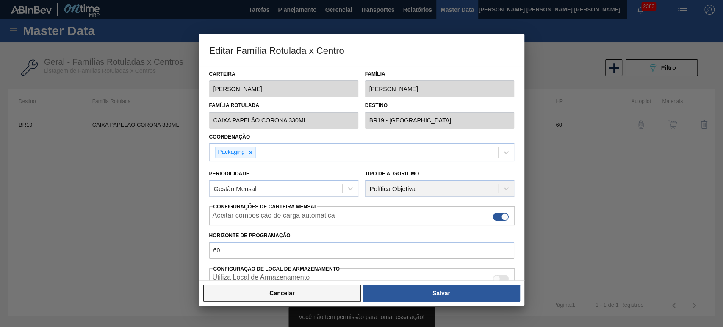
click at [300, 292] on button "Cancelar" at bounding box center [282, 293] width 158 height 17
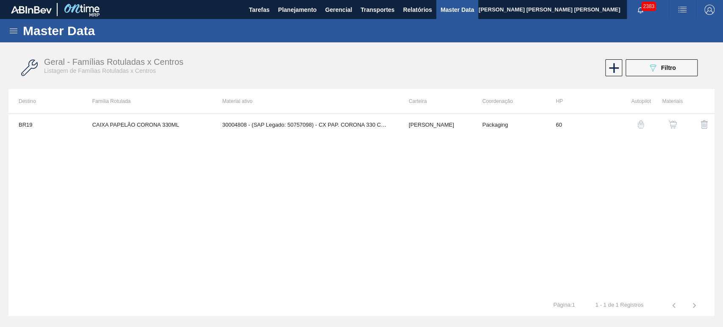
click at [671, 125] on img "button" at bounding box center [672, 124] width 8 height 8
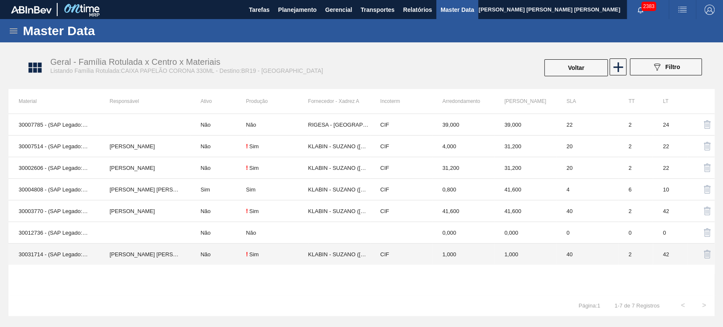
click at [188, 255] on td "[PERSON_NAME]" at bounding box center [144, 254] width 91 height 22
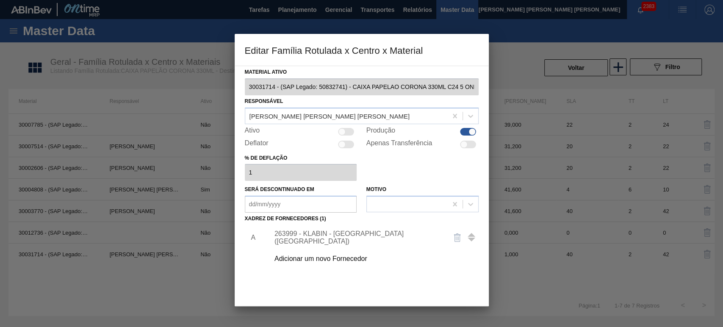
click at [137, 261] on div at bounding box center [361, 163] width 723 height 327
click at [203, 142] on div at bounding box center [361, 163] width 723 height 327
click at [555, 177] on div at bounding box center [361, 163] width 723 height 327
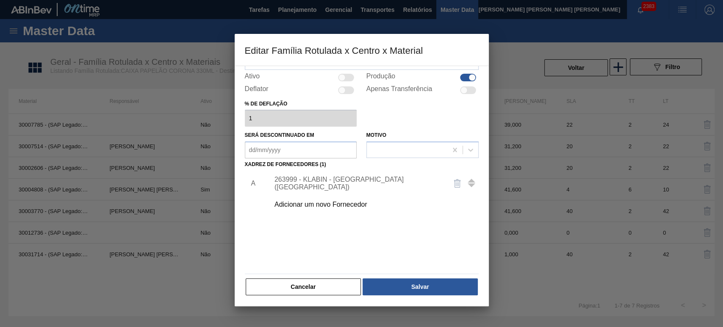
scroll to position [54, 0]
click at [325, 296] on div "Material ativo 30031714 - (SAP Legado: 50832741) - CAIXA PAPELAO CORONA 330ML C…" at bounding box center [362, 186] width 254 height 240
click at [303, 283] on button "Cancelar" at bounding box center [304, 286] width 116 height 17
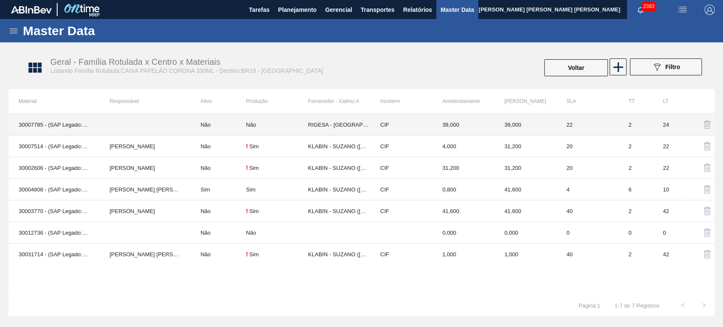
click at [243, 124] on td "Não" at bounding box center [217, 125] width 55 height 22
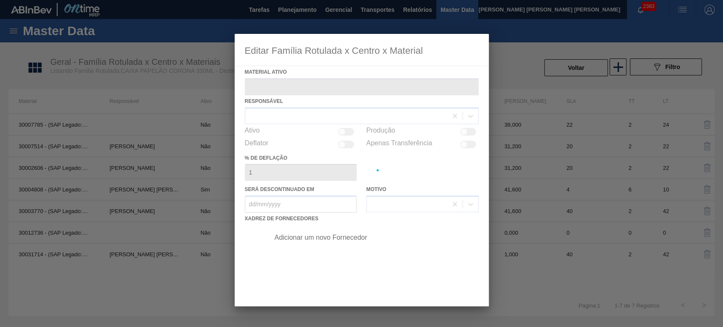
type ativo "30007785 - (SAP Legado: 50443914) - CAIXA DE PAPELAO CORONA 330ML"
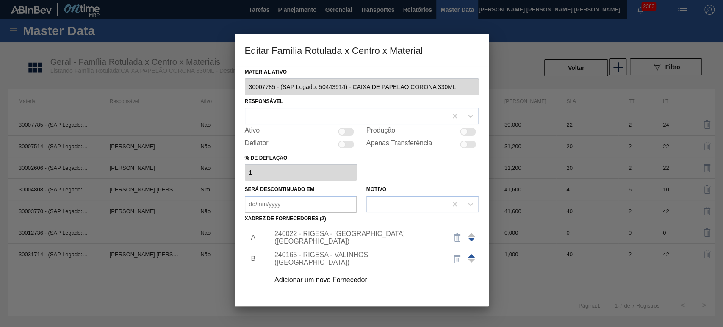
click at [176, 247] on div at bounding box center [361, 163] width 723 height 327
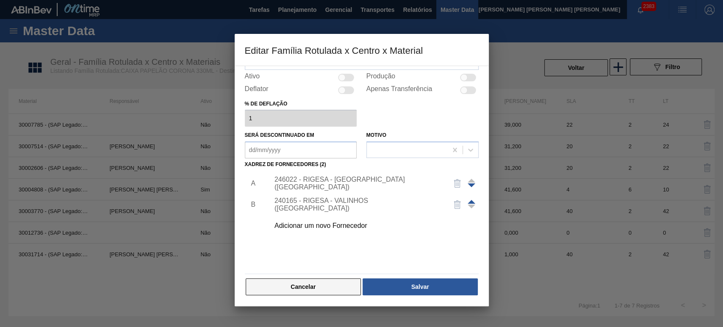
click at [288, 285] on button "Cancelar" at bounding box center [304, 286] width 116 height 17
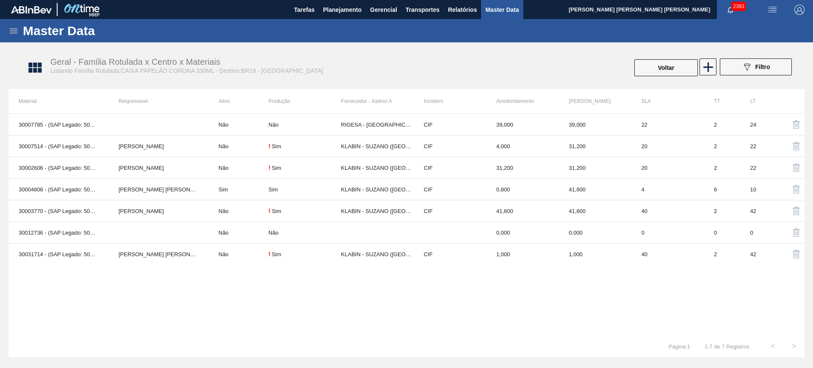
click at [432, 315] on div "30007785 - (SAP Legado: 50443914) - CAIXA DE PAPELAO CORONA 330ML Não Não RIGES…" at bounding box center [406, 224] width 796 height 222
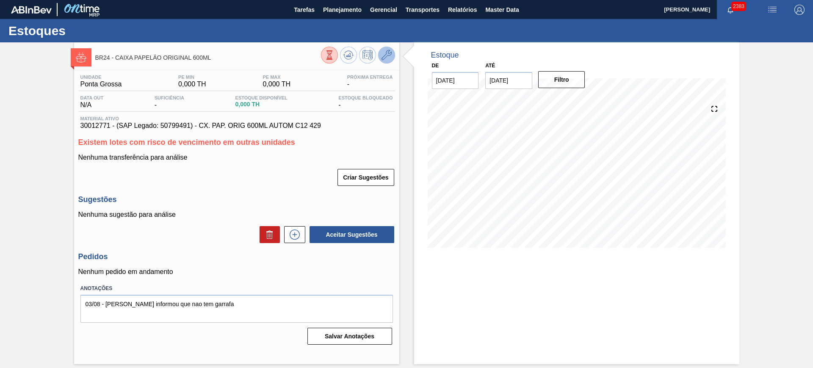
click at [388, 59] on icon at bounding box center [386, 55] width 10 height 10
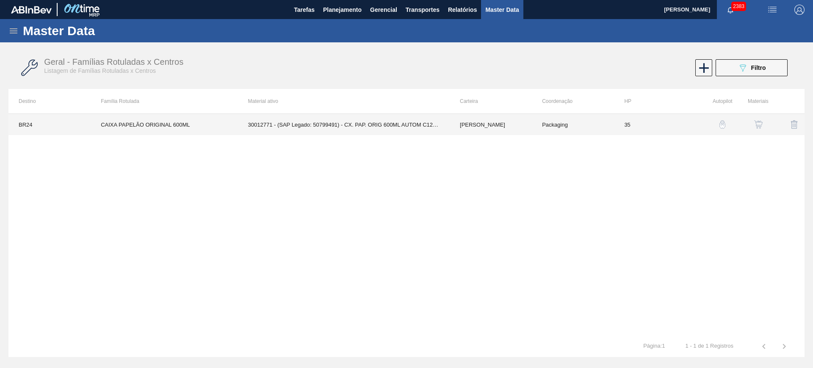
click at [395, 124] on td "30012771 - (SAP Legado: 50799491) - CX. PAP. ORIG 600ML AUTOM C12 429" at bounding box center [344, 124] width 212 height 21
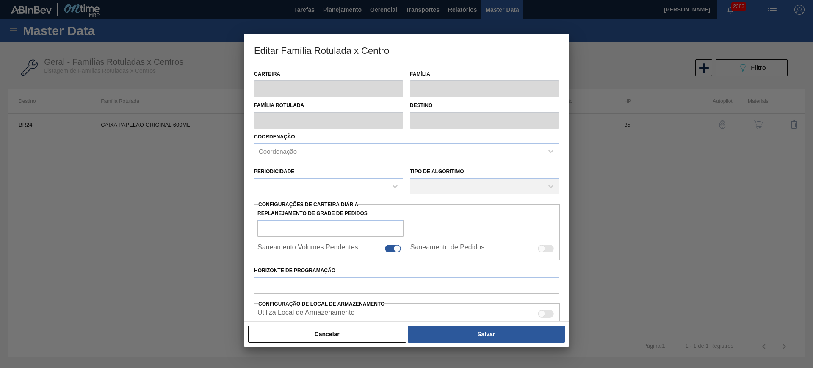
type input "[PERSON_NAME]"
type input "CAIXA PAPELÃO ORIGINAL 600ML"
type input "BR24 - [GEOGRAPHIC_DATA]"
type input "35"
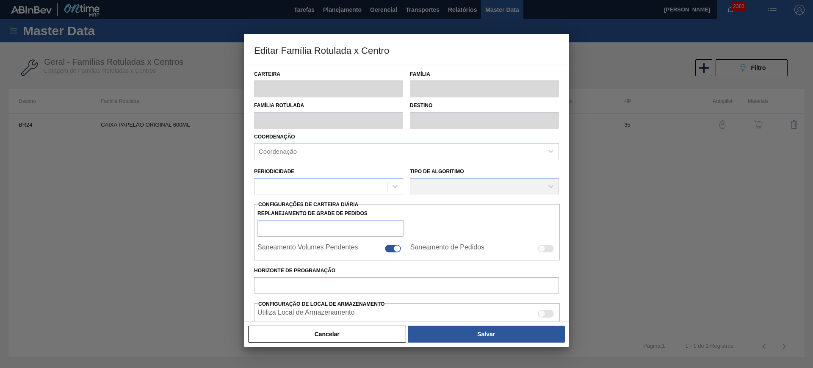
type input "0"
type input "100"
type input "0,000"
checkbox input "true"
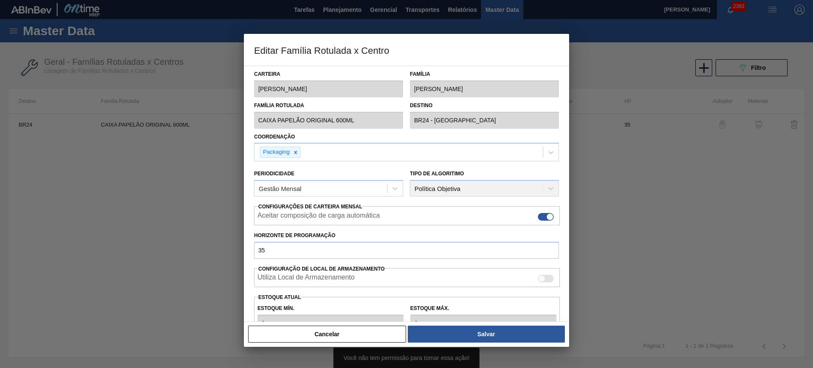
scroll to position [121, 0]
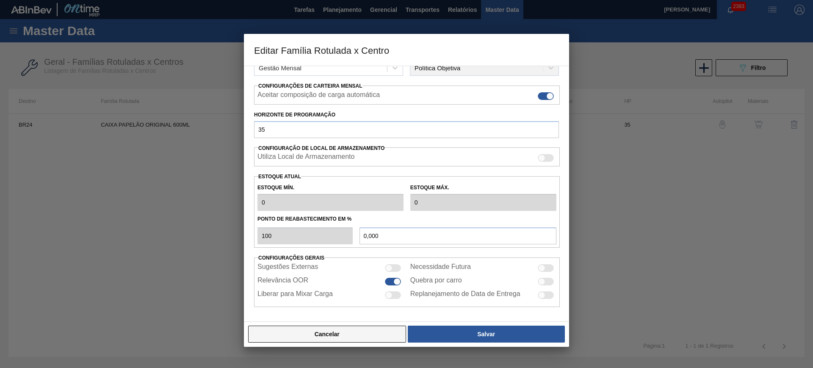
click at [350, 326] on button "Cancelar" at bounding box center [327, 334] width 158 height 17
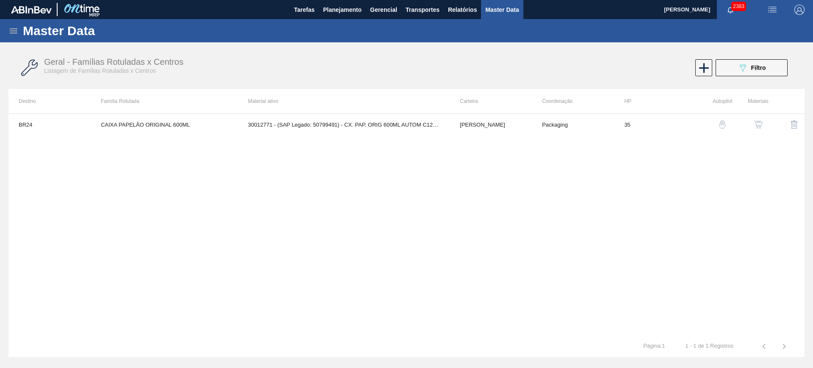
click at [722, 127] on img "button" at bounding box center [758, 124] width 8 height 8
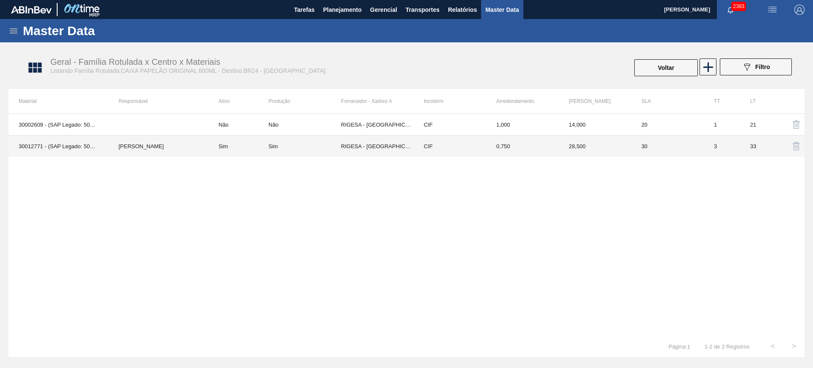
click at [246, 141] on td "Sim" at bounding box center [238, 146] width 60 height 22
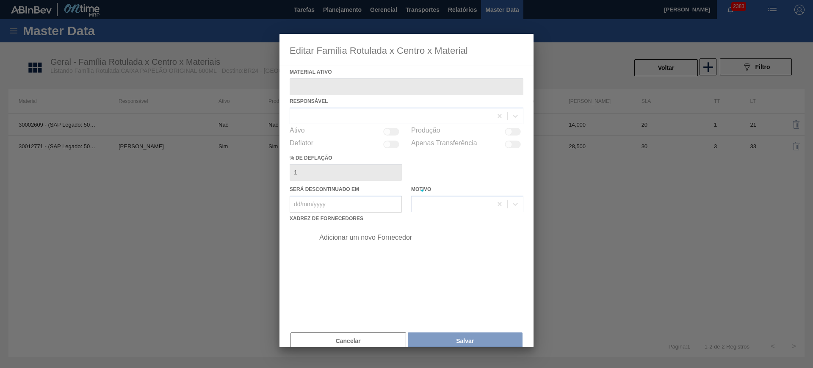
type ativo "30012771 - (SAP Legado: 50799491) - CX. PAP. ORIG 600ML AUTOM C12 429"
checkbox input "true"
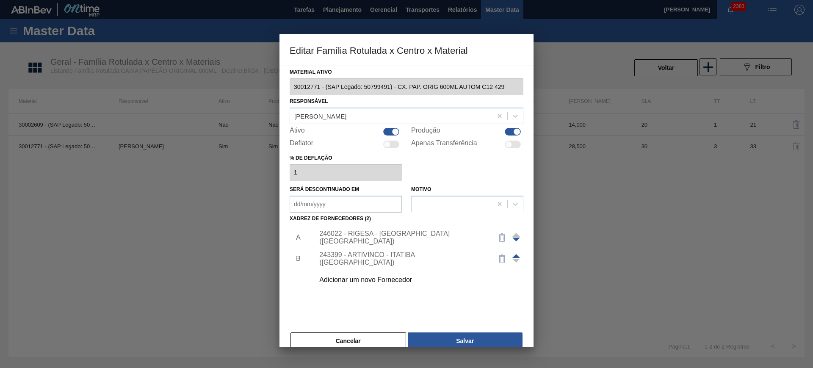
click at [379, 257] on div "243399 - ARTIVINCO - ITATIBA (SP)" at bounding box center [402, 258] width 166 height 15
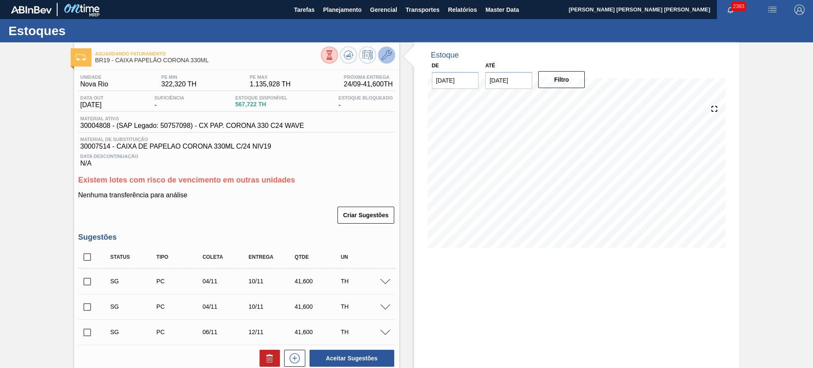
click at [387, 56] on icon at bounding box center [386, 55] width 10 height 10
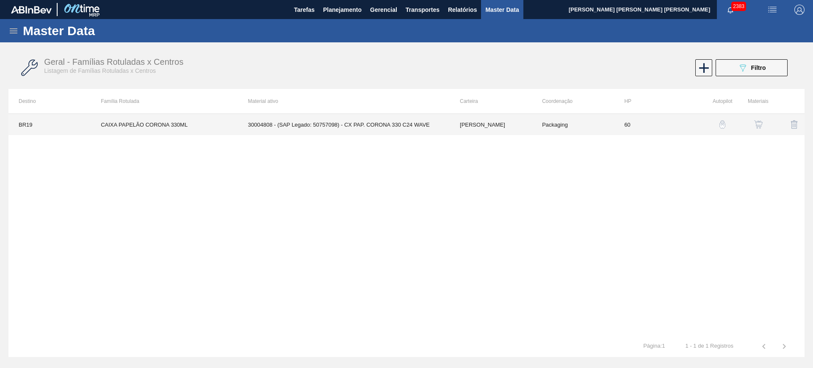
click at [344, 122] on td "30004808 - (SAP Legado: 50757098) - CX PAP. CORONA 330 C24 WAVE" at bounding box center [344, 124] width 212 height 21
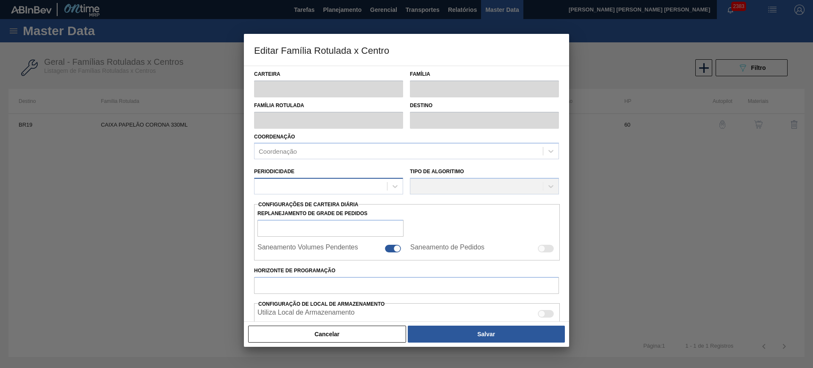
type input "[PERSON_NAME]"
type input "CAIXA PAPELÃO CORONA 330ML"
type input "BR19 - Nova Rio"
type input "60"
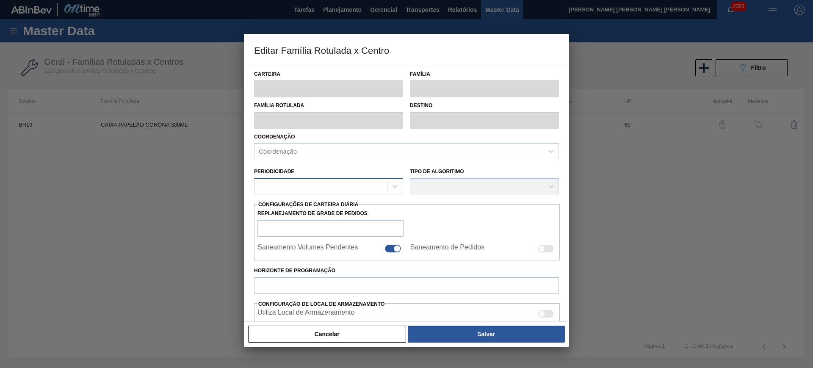
type input "322,32"
type input "1.135,928"
type input "75"
type input "932,526"
checkbox input "true"
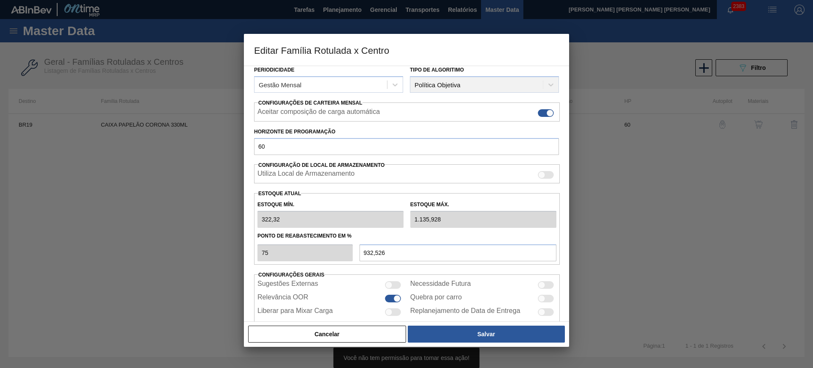
scroll to position [106, 0]
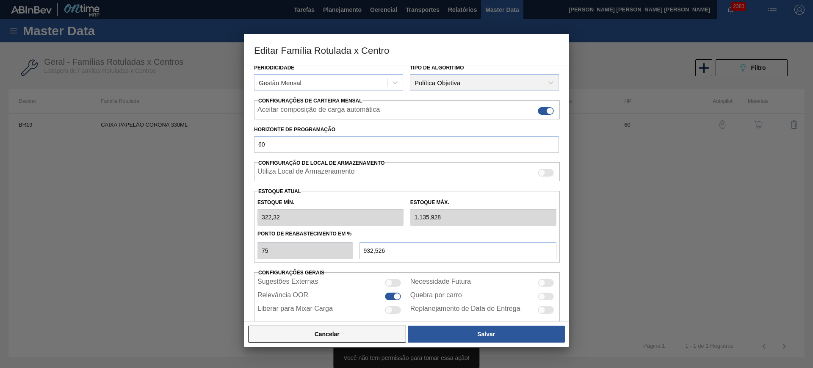
click at [359, 330] on button "Cancelar" at bounding box center [327, 334] width 158 height 17
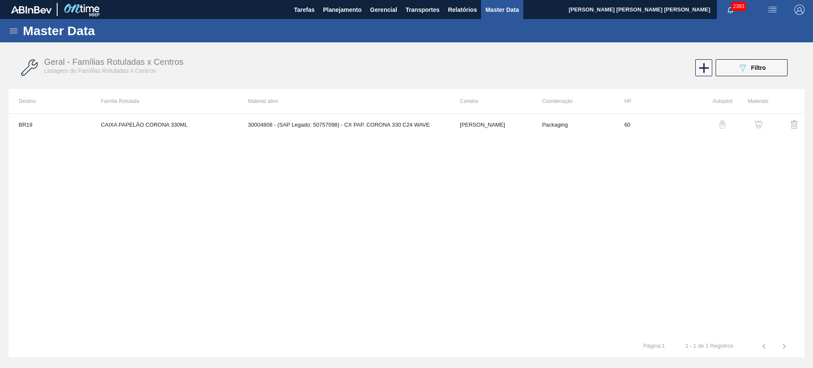
click at [757, 122] on img "button" at bounding box center [758, 124] width 8 height 8
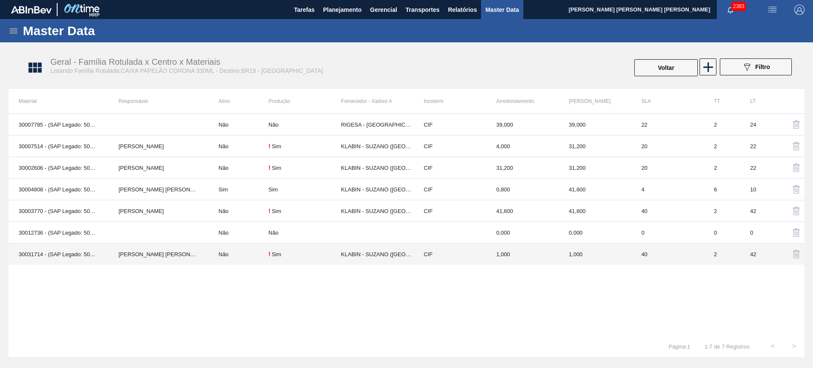
click at [212, 253] on td "Não" at bounding box center [238, 254] width 60 height 22
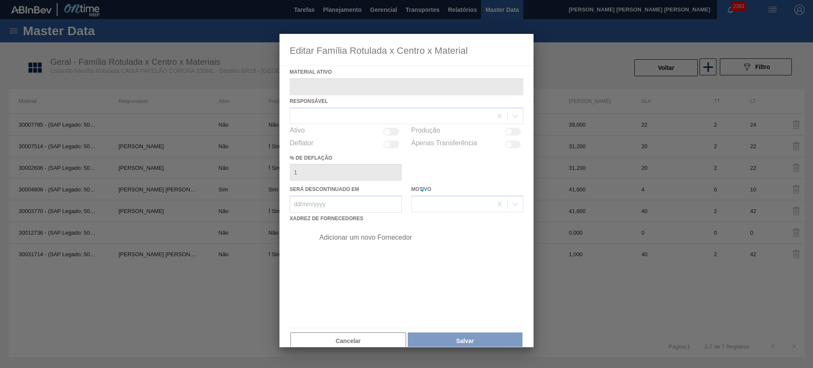
type ativo "30031714 - (SAP Legado: 50832741) - CAIXA PAPELAO CORONA 330ML C24 5 ONDAS"
checkbox input "true"
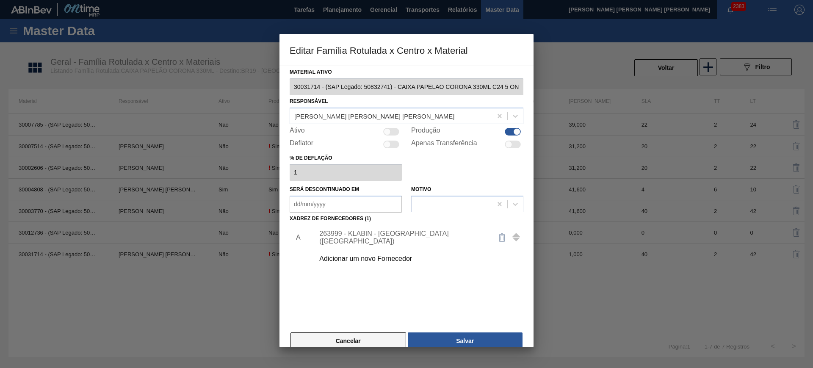
click at [348, 337] on button "Cancelar" at bounding box center [348, 340] width 116 height 17
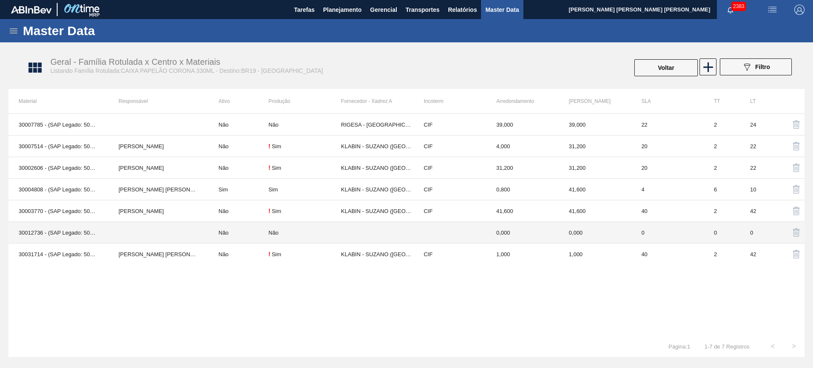
click at [209, 233] on td "Não" at bounding box center [238, 233] width 60 height 22
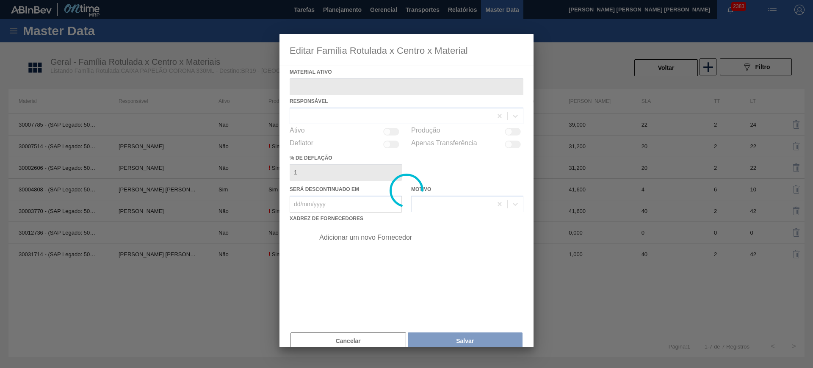
type ativo "30012736 - (SAP Legado: 50799483) - CX. PAP. CORONA 330 C24 429"
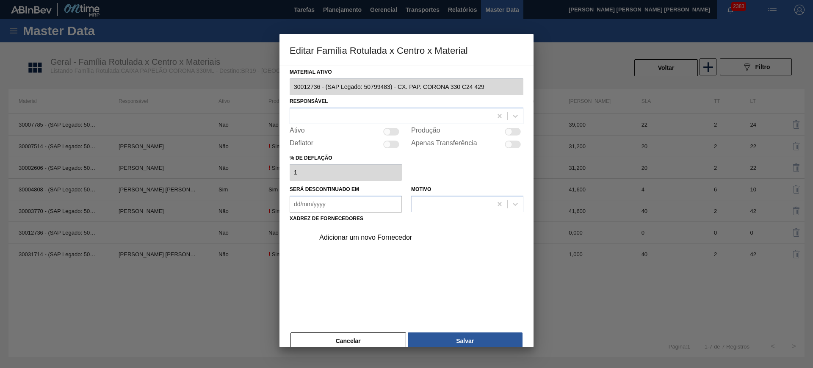
click at [371, 344] on button "Cancelar" at bounding box center [348, 340] width 116 height 17
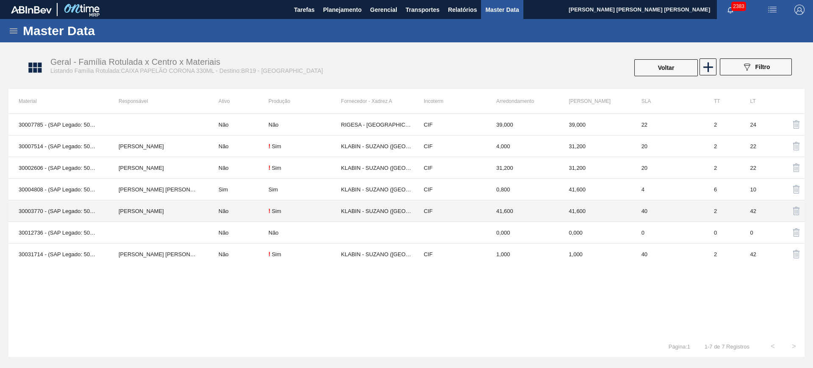
click at [218, 207] on td "Não" at bounding box center [238, 211] width 60 height 22
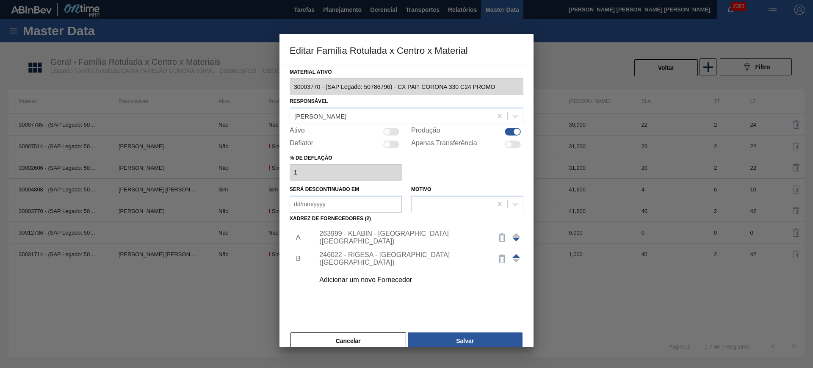
click at [370, 324] on div "Material ativo 30003770 - (SAP Legado: 50786796) - CX PAP. CORONA 330 C24 PROMO…" at bounding box center [407, 208] width 234 height 284
click at [369, 339] on button "Cancelar" at bounding box center [348, 340] width 116 height 17
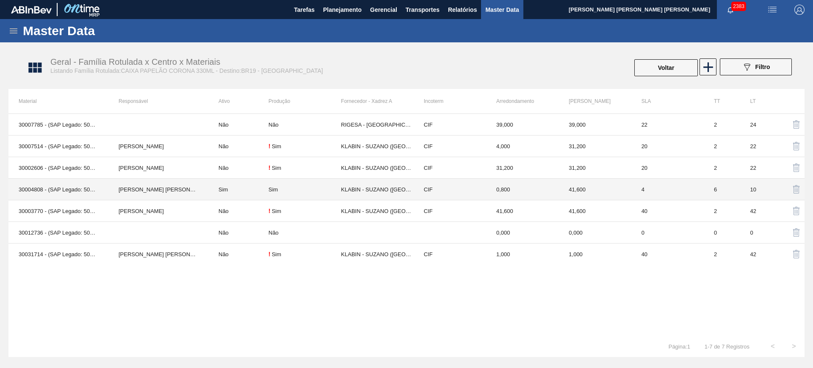
click at [173, 186] on td "[PERSON_NAME] [PERSON_NAME] [PERSON_NAME]" at bounding box center [158, 190] width 100 height 22
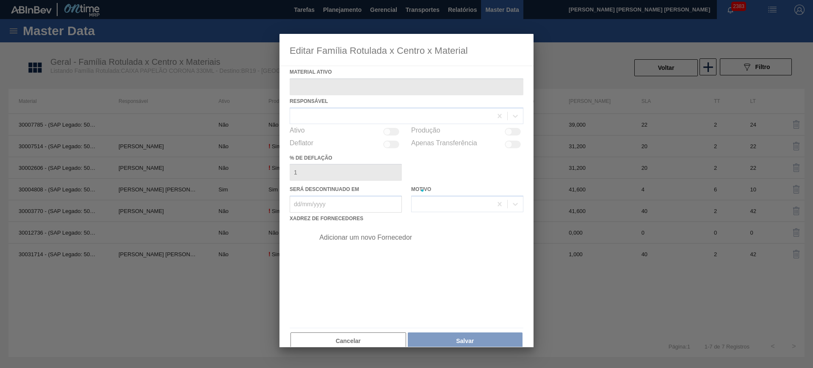
type ativo "30004808 - (SAP Legado: 50757098) - CX PAP. CORONA 330 C24 WAVE"
checkbox input "true"
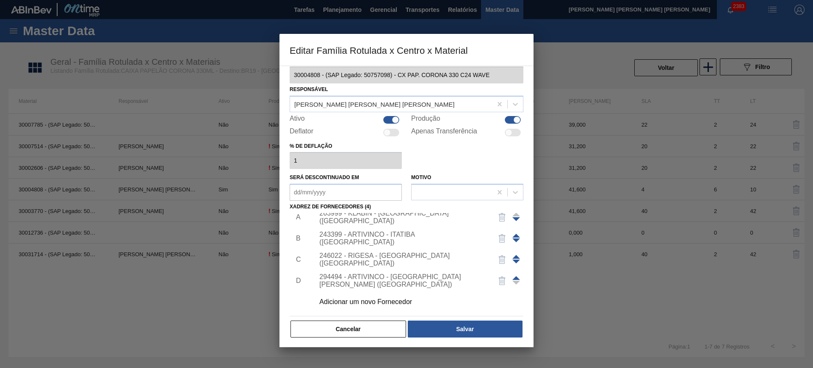
scroll to position [14, 0]
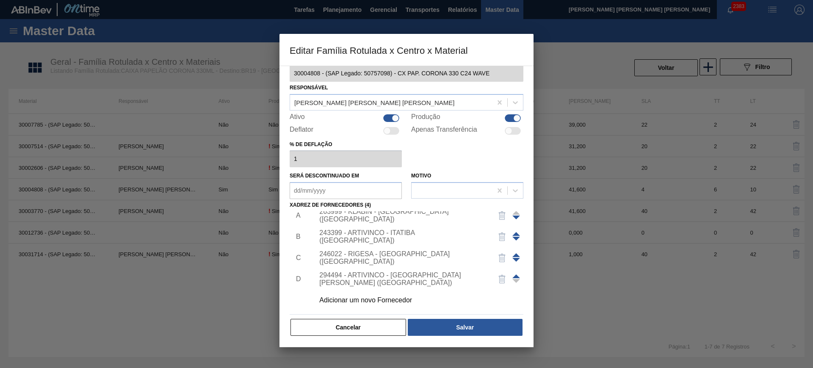
click at [387, 275] on div "294494 - ARTIVINCO - SANTA ROSA DE VITERBO (SP)" at bounding box center [402, 278] width 166 height 15
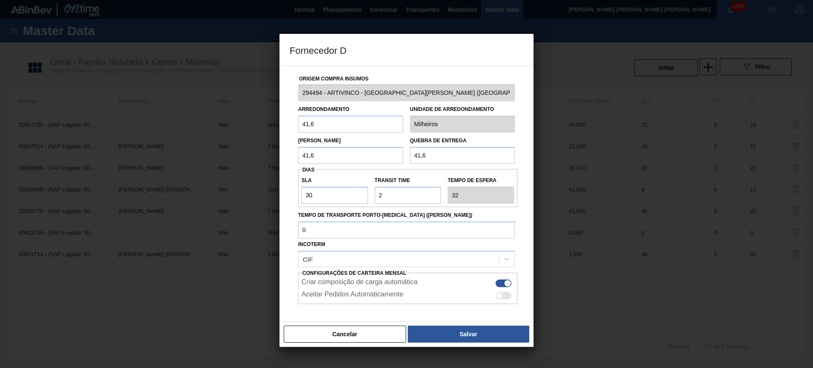
click at [326, 103] on div "Origem Compra Insumos 294494 - ARTIVINCO - SANTA ROSA DE VITERBO (SP) Arredonda…" at bounding box center [407, 206] width 234 height 280
drag, startPoint x: 617, startPoint y: 197, endPoint x: 366, endPoint y: 77, distance: 278.2
click at [617, 197] on div at bounding box center [406, 184] width 813 height 368
click at [365, 336] on button "Cancelar" at bounding box center [345, 334] width 122 height 17
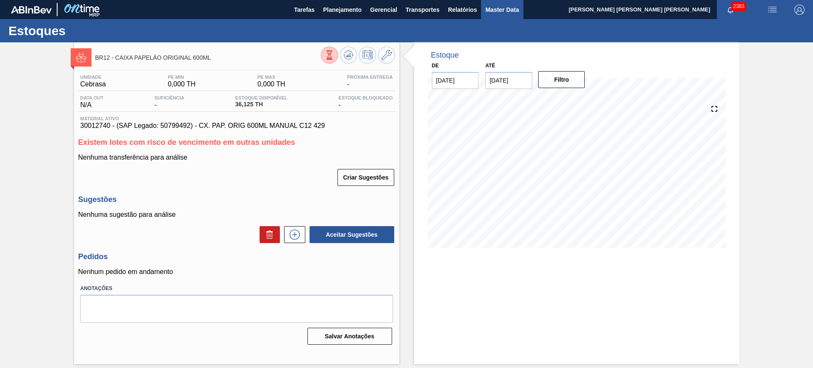
click at [390, 56] on icon at bounding box center [386, 55] width 10 height 10
